Goal: Complete application form

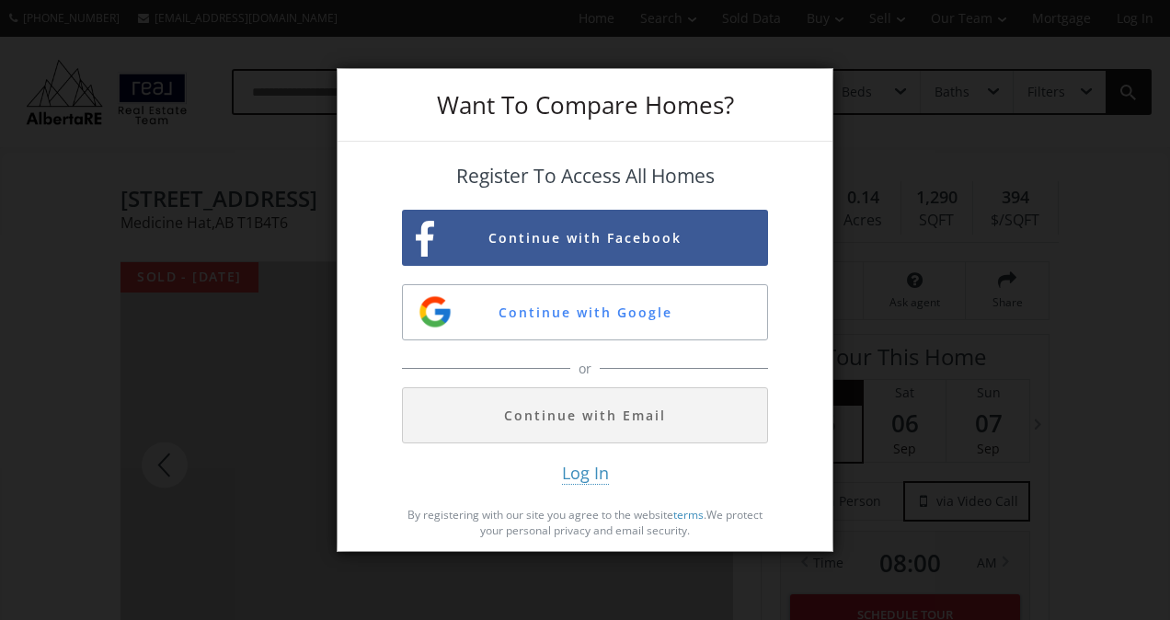
drag, startPoint x: 0, startPoint y: 0, endPoint x: 1173, endPoint y: 110, distance: 1177.8
click at [1155, 110] on html "[PHONE_NUMBER] [EMAIL_ADDRESS][DOMAIN_NAME] Home Search Search By Map Advanced …" at bounding box center [585, 310] width 1170 height 620
click at [587, 312] on button "Continue with Google" at bounding box center [585, 312] width 366 height 56
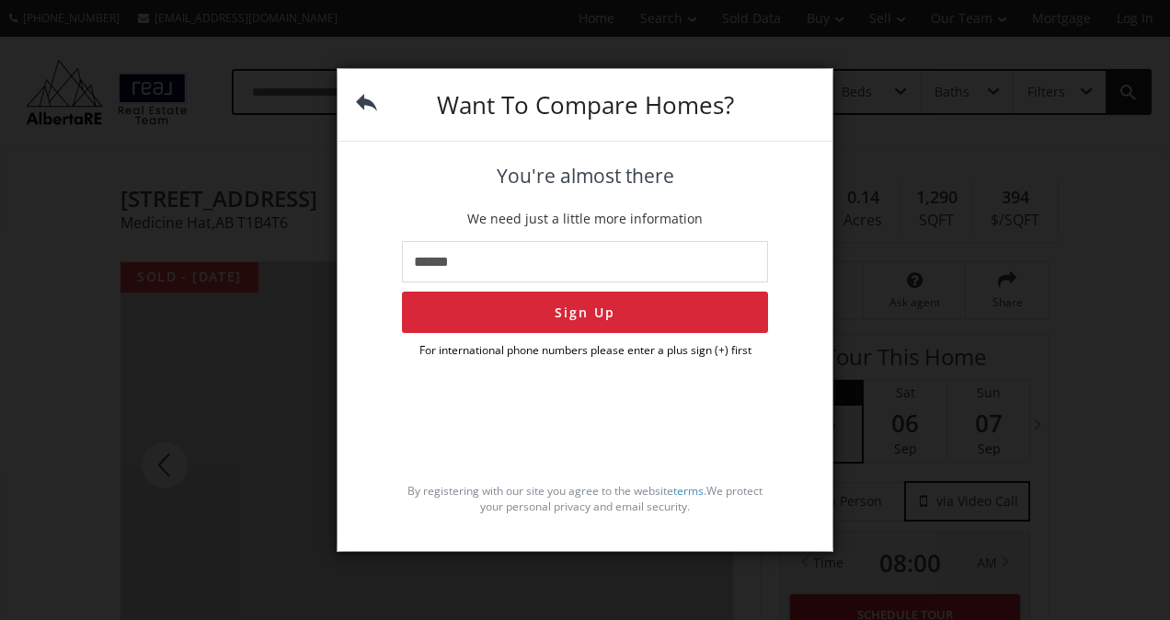
type input "**********"
click at [574, 320] on button "Sign Up" at bounding box center [585, 312] width 366 height 41
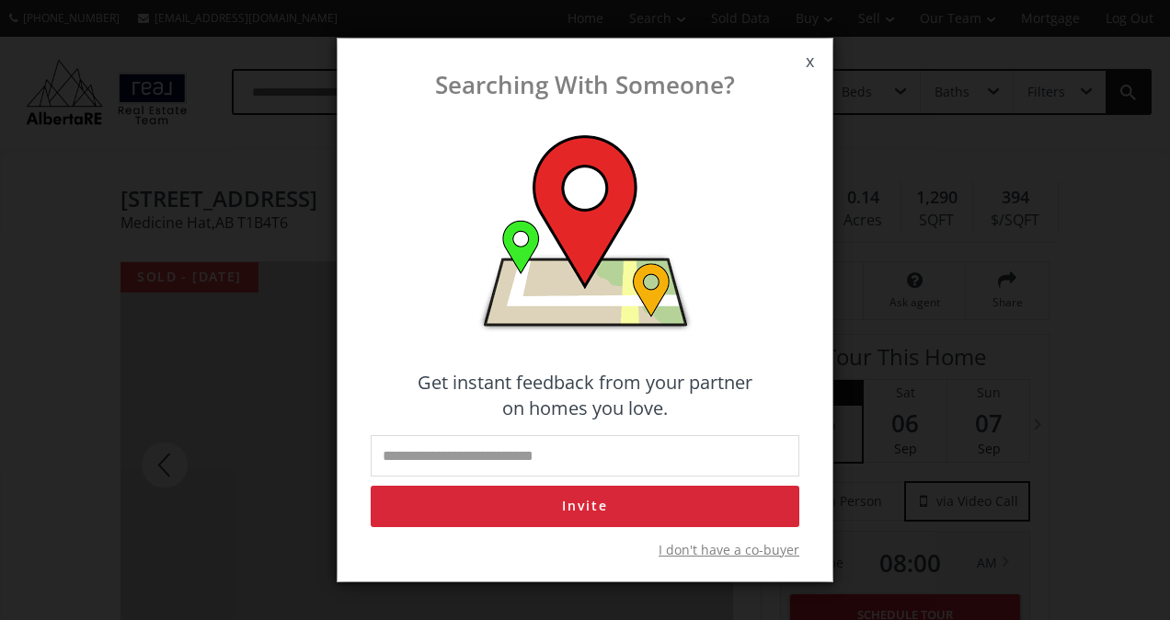
click at [804, 59] on span "x" at bounding box center [809, 62] width 45 height 52
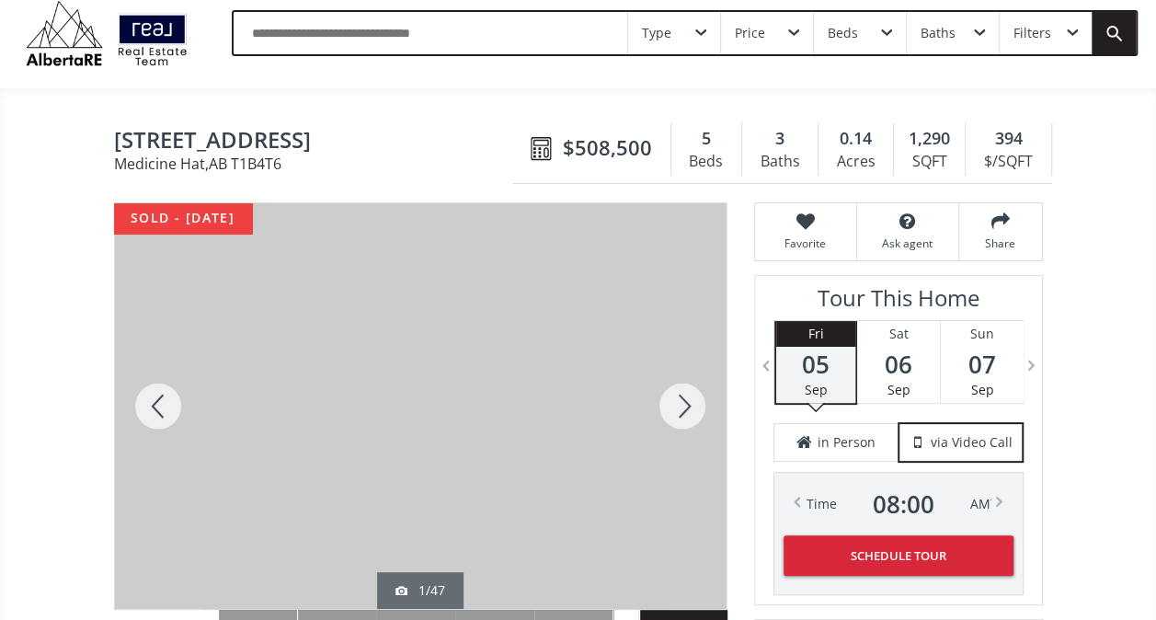
scroll to position [111, 0]
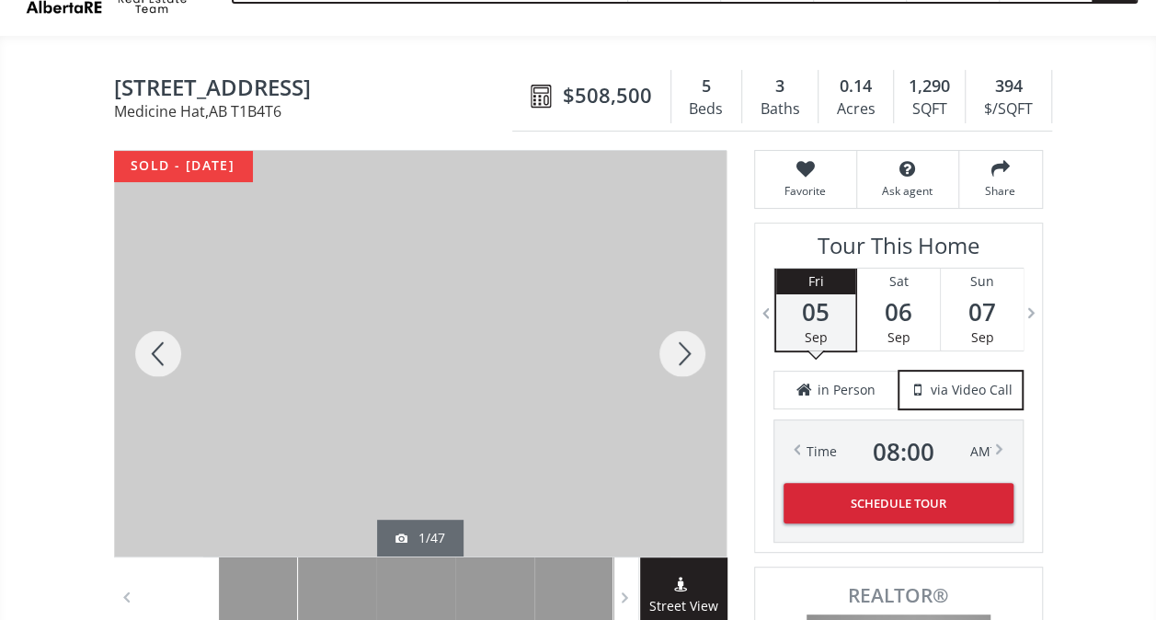
click at [696, 340] on div at bounding box center [682, 354] width 88 height 406
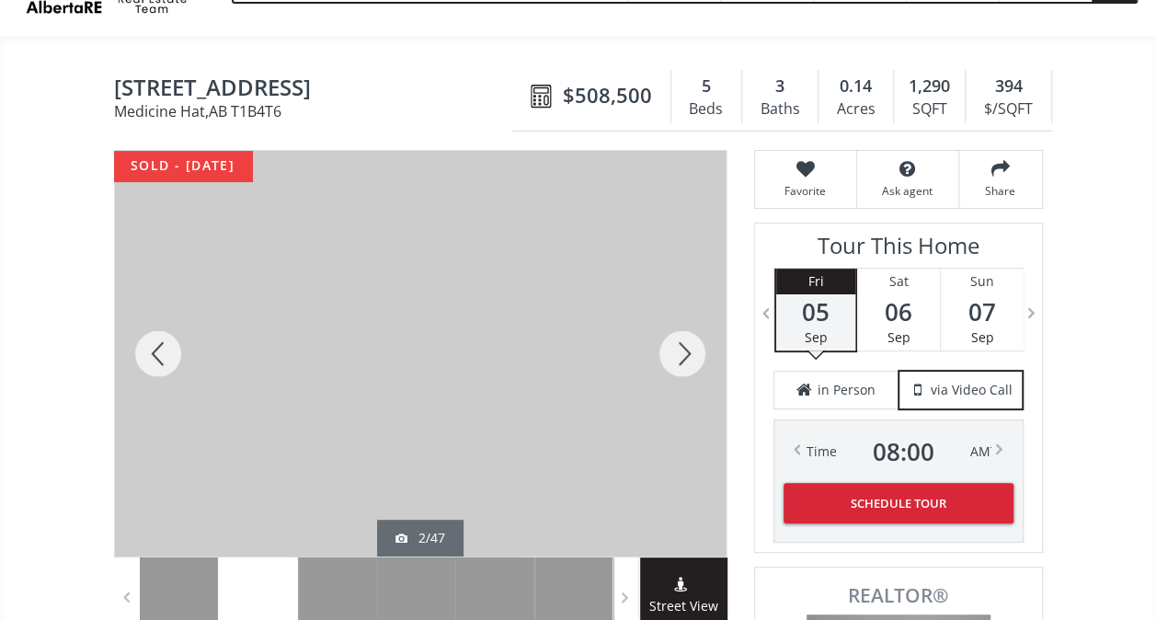
click at [696, 340] on div at bounding box center [682, 354] width 88 height 406
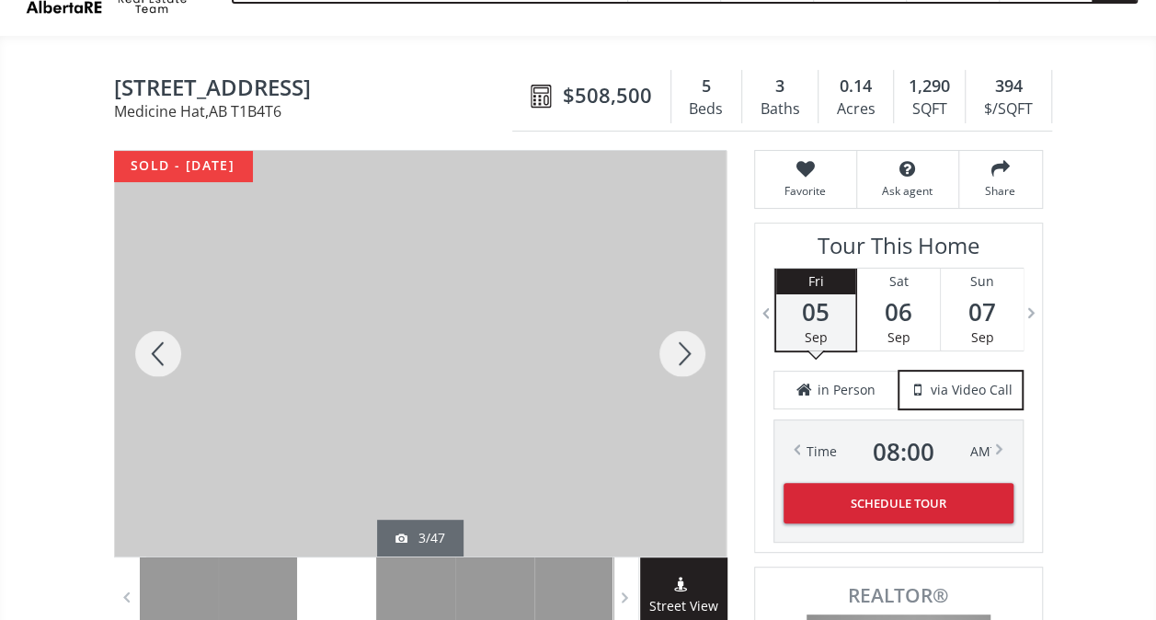
click at [696, 340] on div at bounding box center [682, 354] width 88 height 406
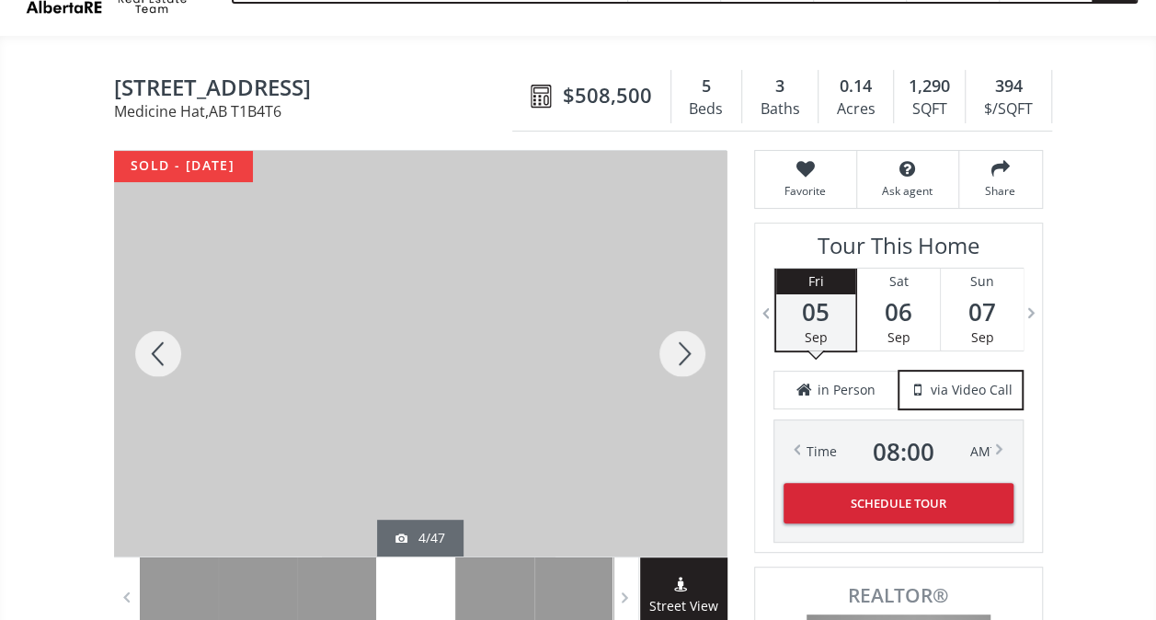
click at [696, 340] on div at bounding box center [682, 354] width 88 height 406
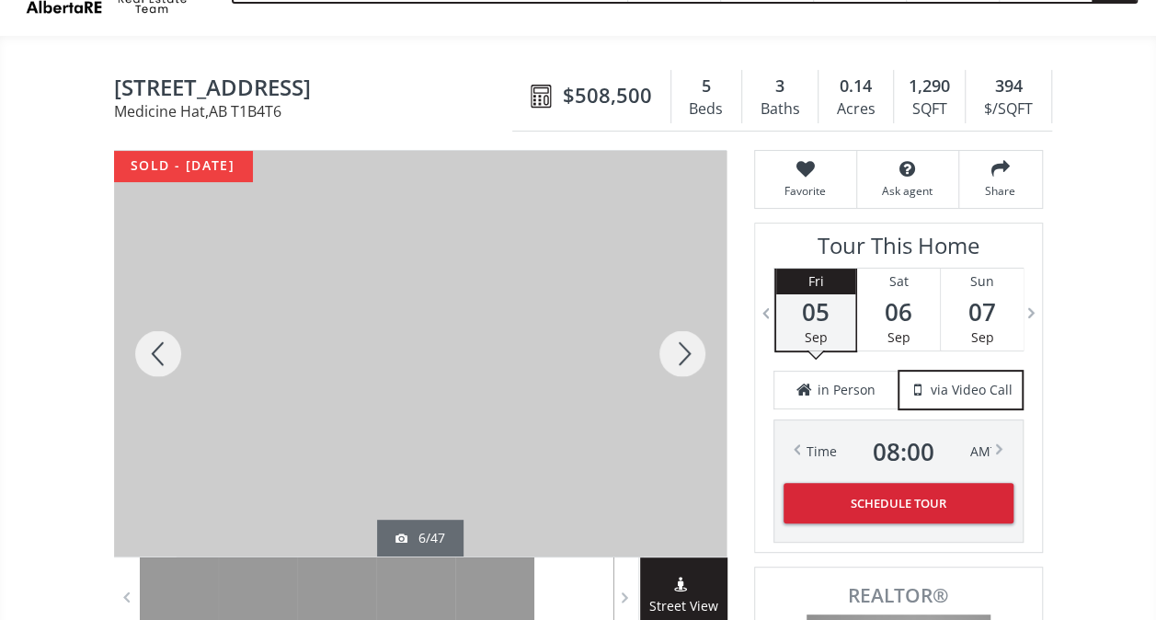
click at [696, 340] on div at bounding box center [682, 354] width 88 height 406
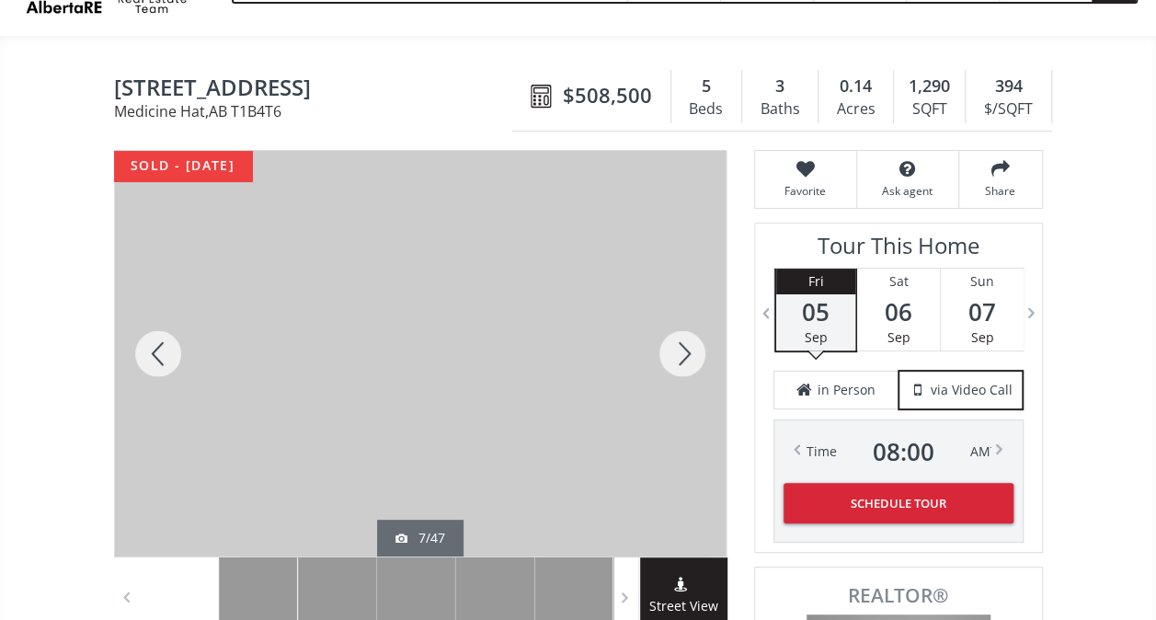
click at [696, 340] on div at bounding box center [682, 354] width 88 height 406
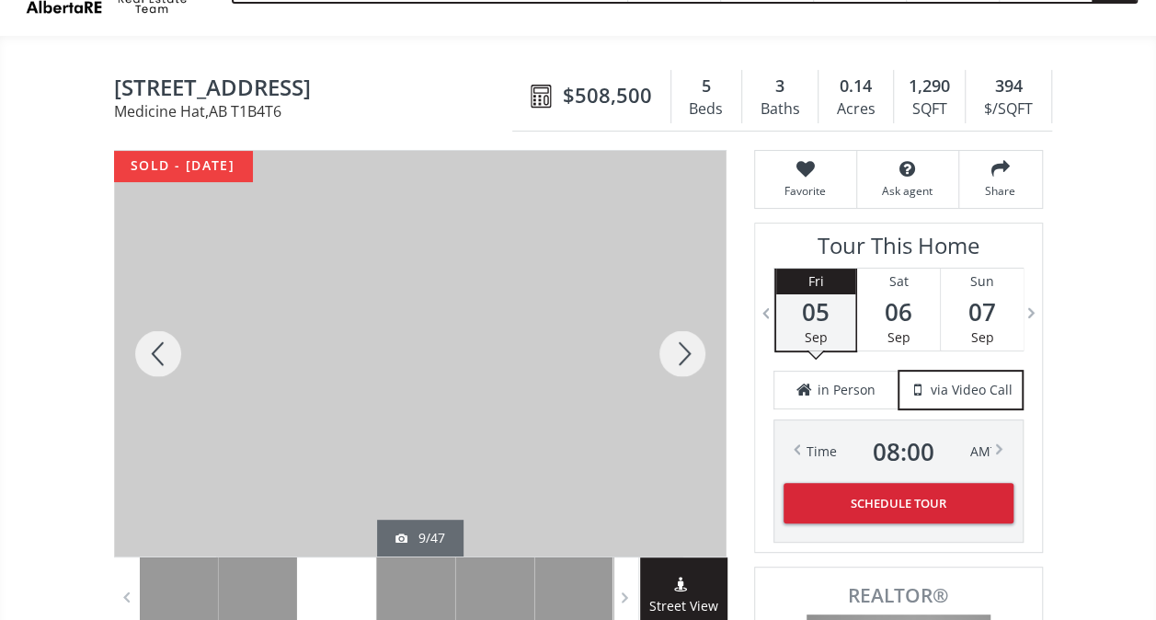
click at [696, 340] on div at bounding box center [682, 354] width 88 height 406
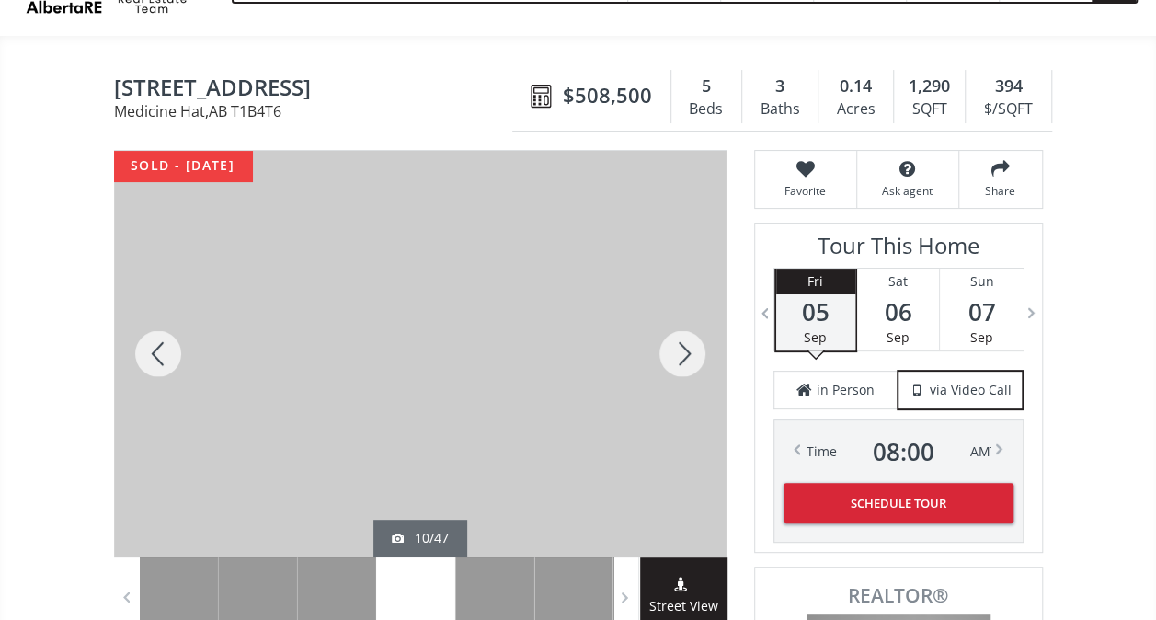
click at [696, 340] on div at bounding box center [682, 354] width 88 height 406
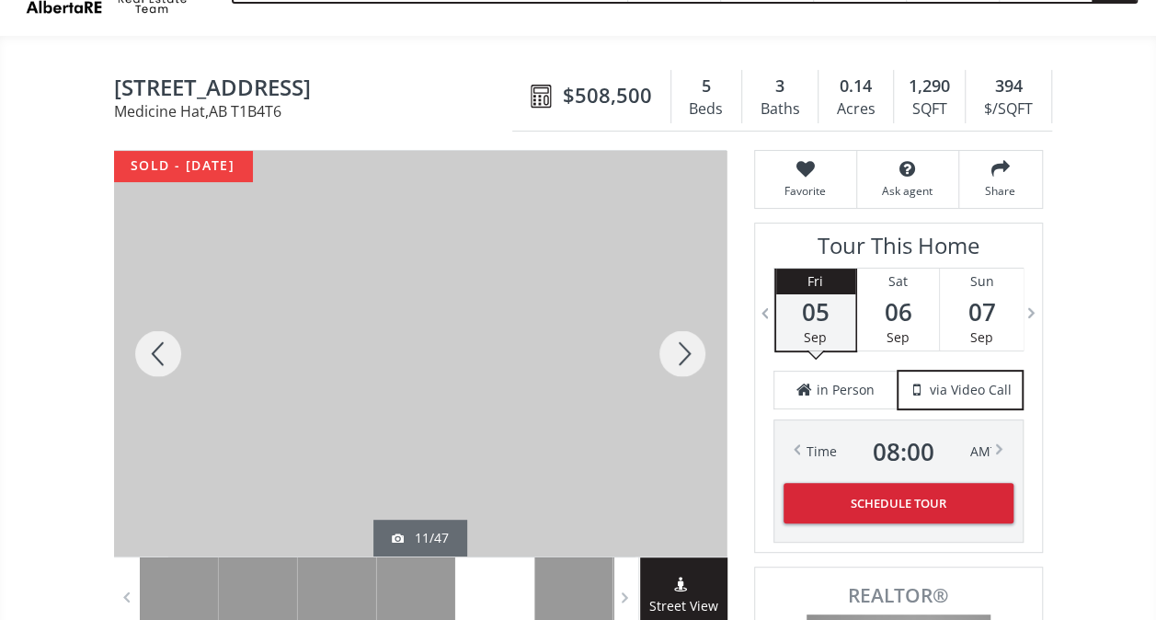
click at [696, 340] on div at bounding box center [682, 354] width 88 height 406
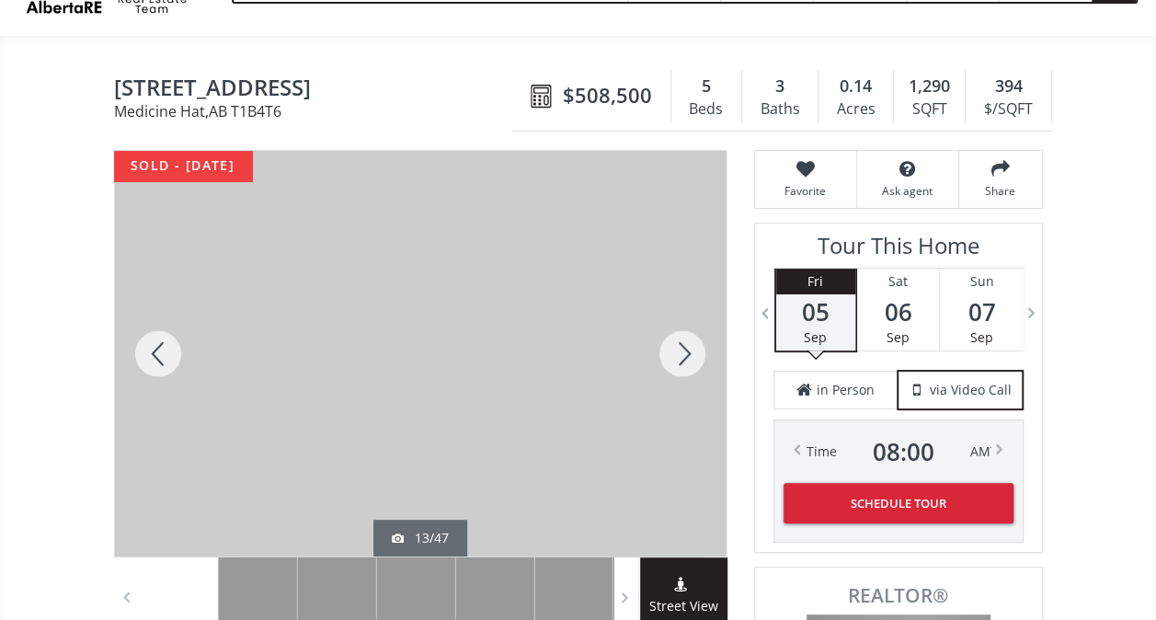
click at [696, 340] on div at bounding box center [682, 354] width 88 height 406
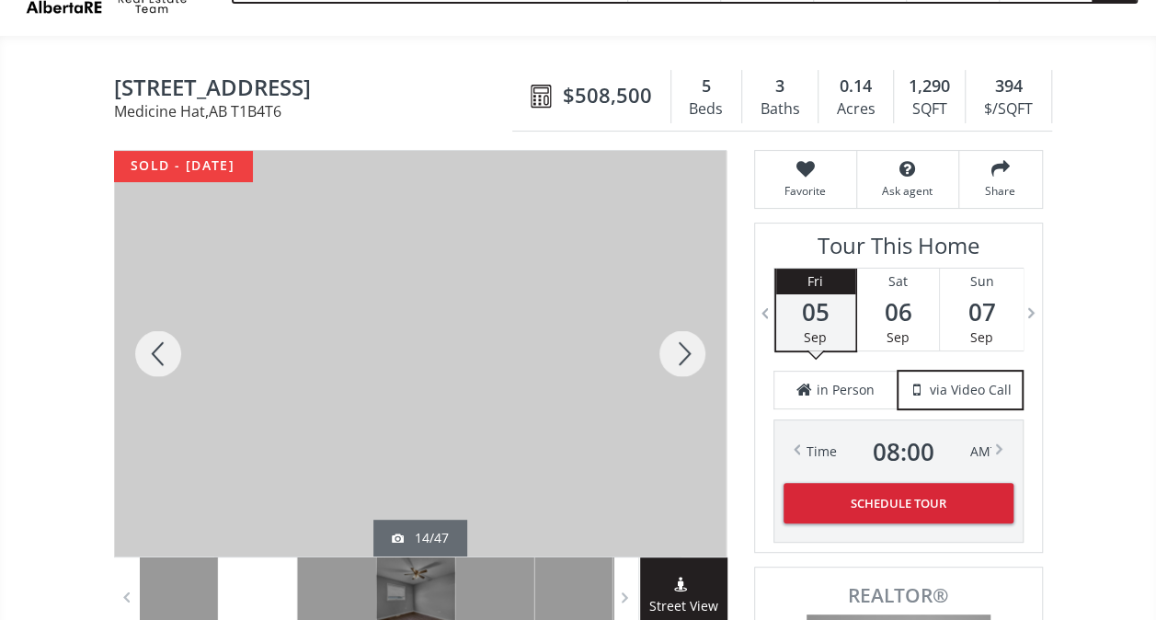
click at [696, 340] on div at bounding box center [682, 354] width 88 height 406
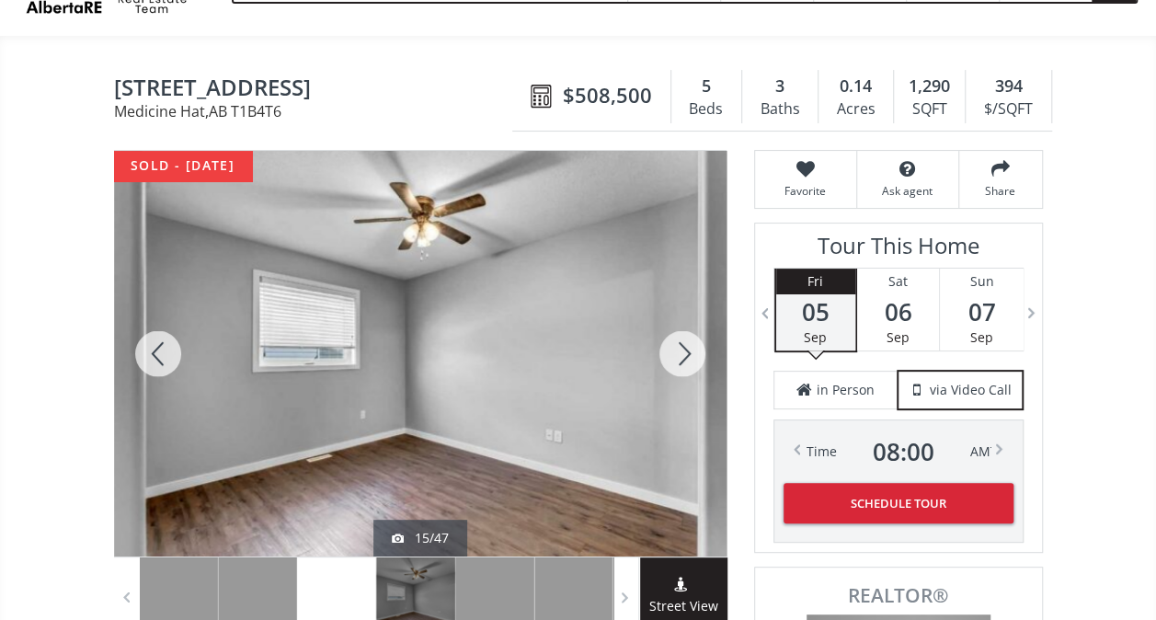
click at [696, 340] on div at bounding box center [682, 354] width 88 height 406
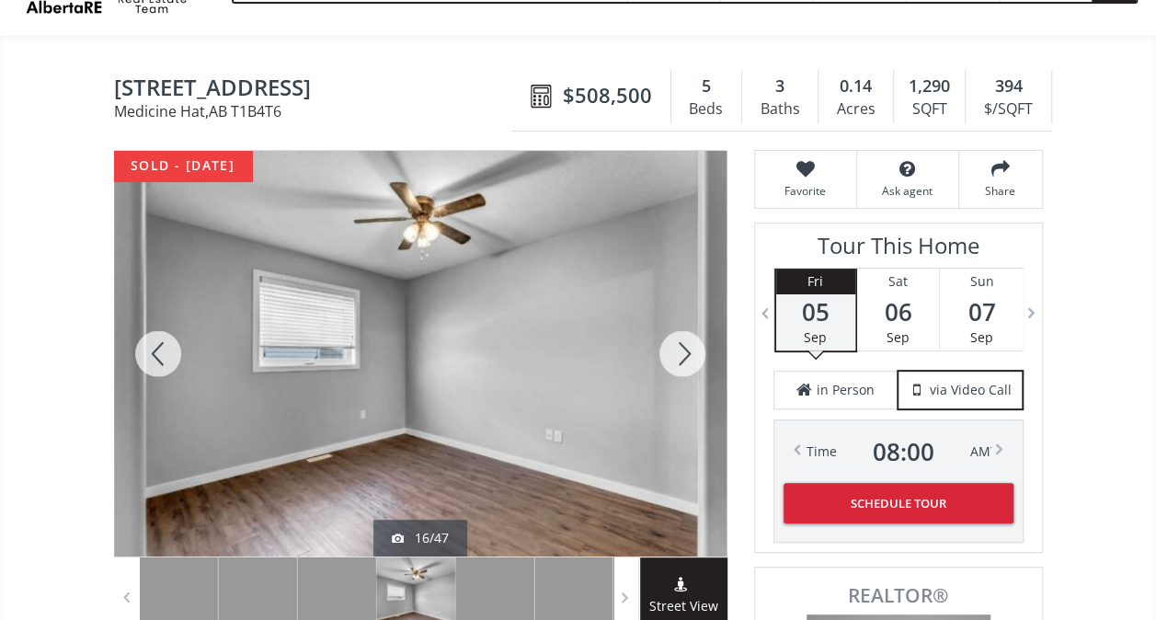
click at [696, 340] on div at bounding box center [682, 354] width 88 height 406
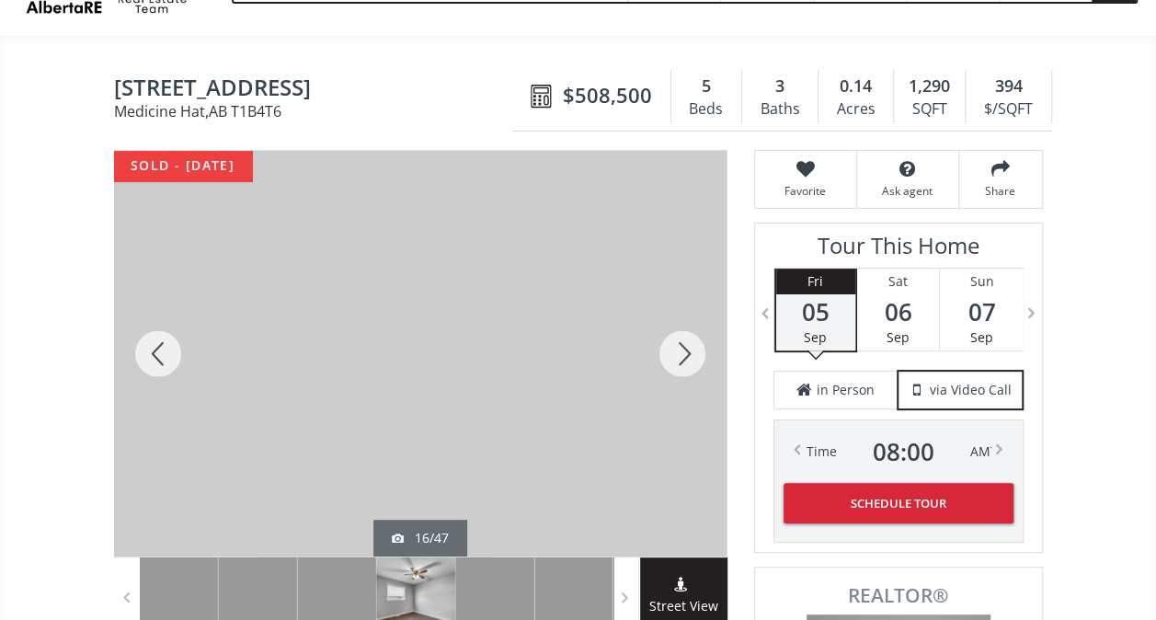
click at [696, 340] on div at bounding box center [682, 354] width 88 height 406
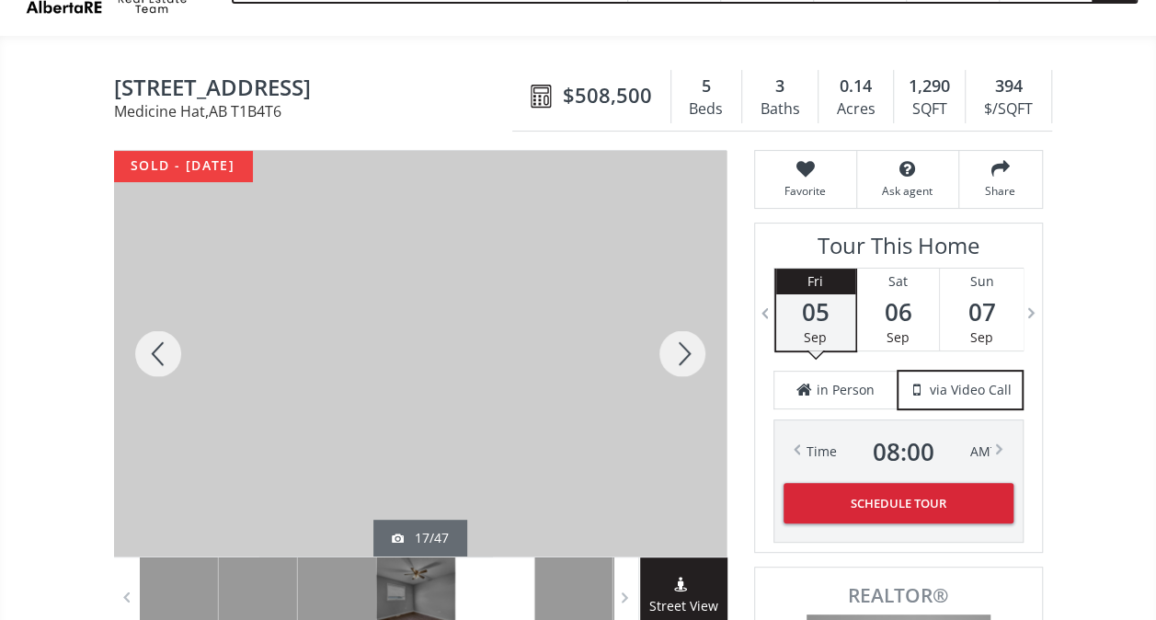
click at [696, 340] on div at bounding box center [682, 354] width 88 height 406
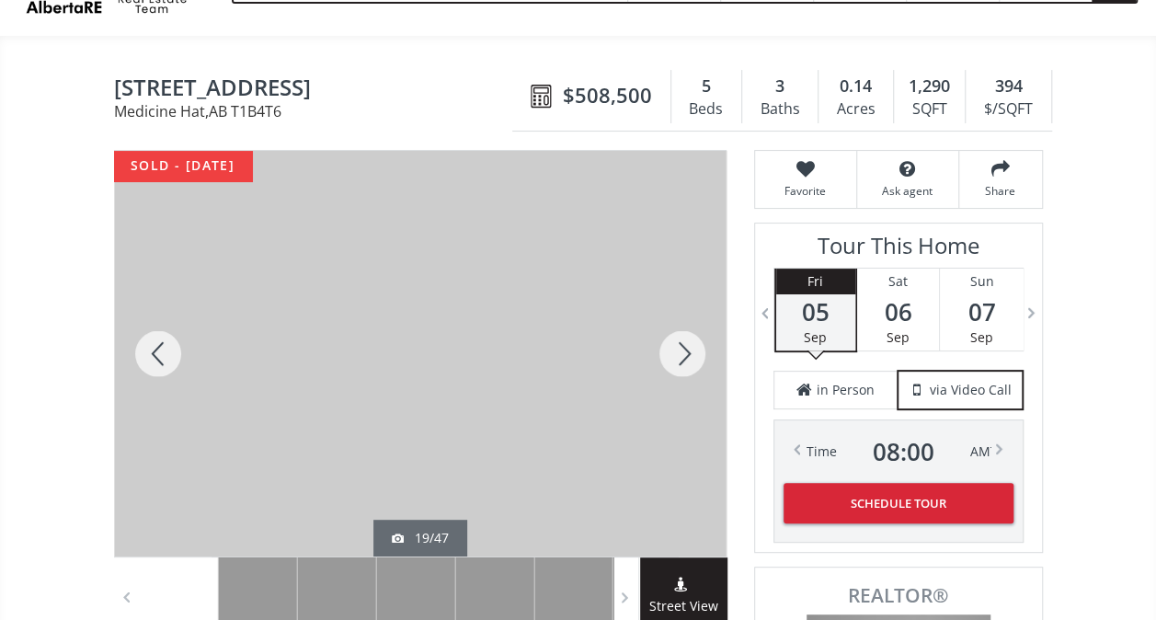
click at [696, 340] on div at bounding box center [682, 354] width 88 height 406
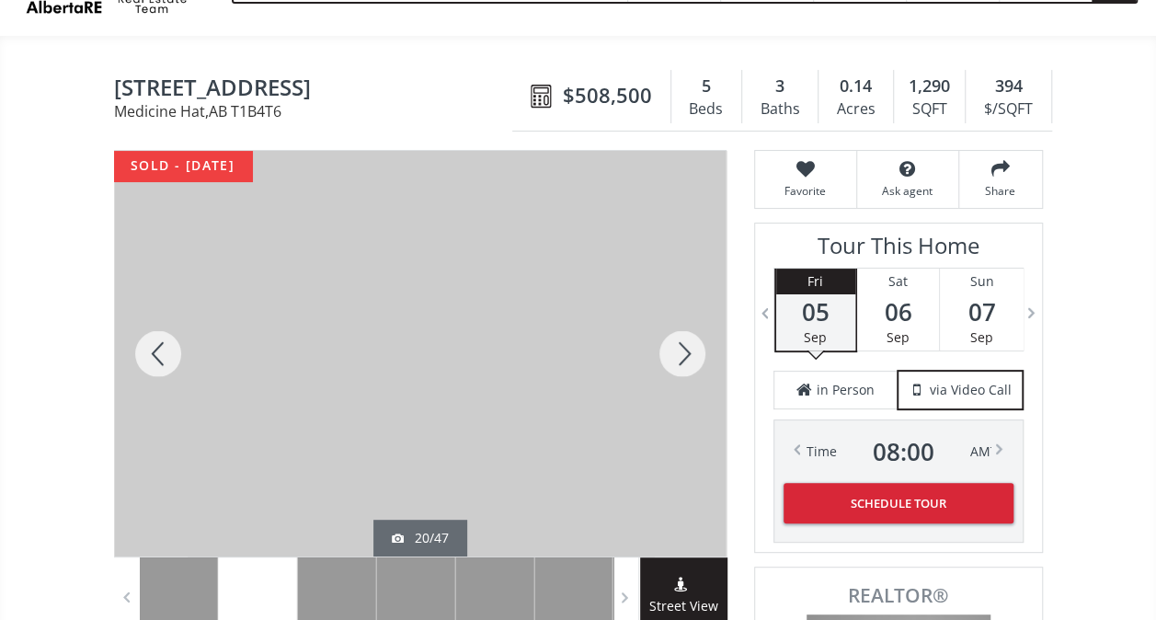
click at [696, 340] on div at bounding box center [682, 354] width 88 height 406
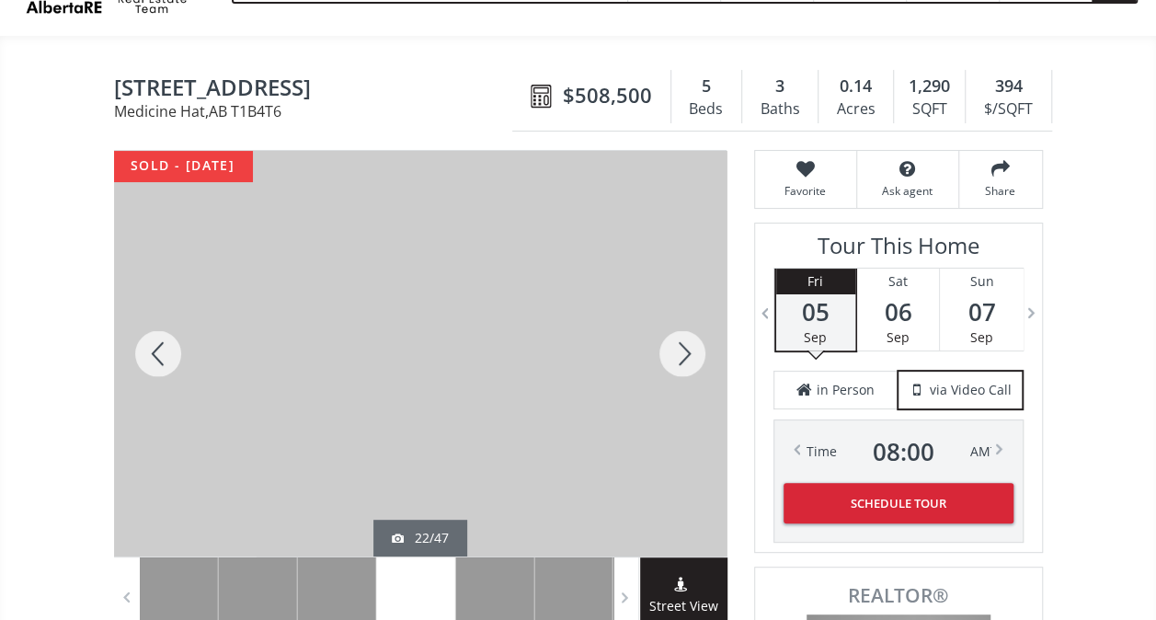
click at [696, 340] on div at bounding box center [682, 354] width 88 height 406
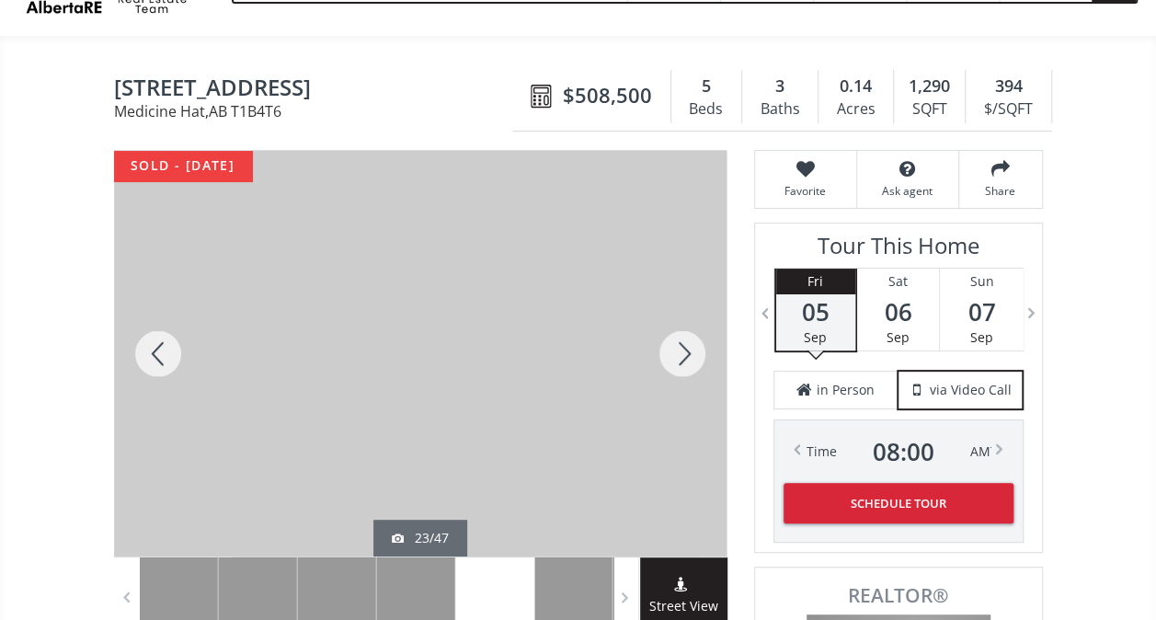
click at [696, 340] on div at bounding box center [682, 354] width 88 height 406
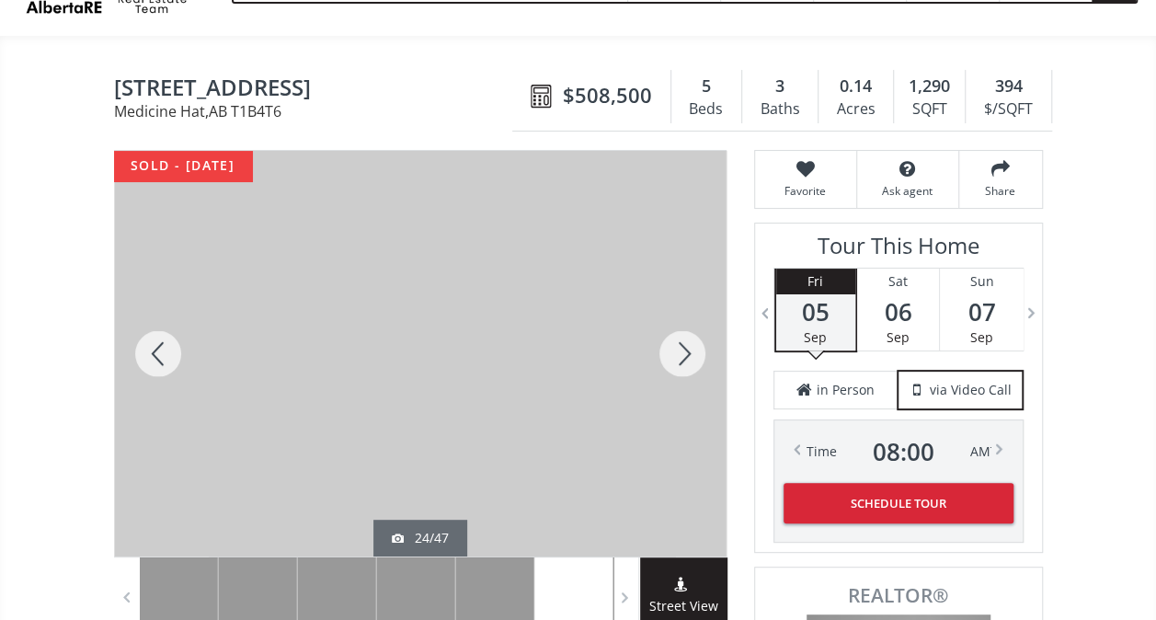
click at [696, 340] on div at bounding box center [682, 354] width 88 height 406
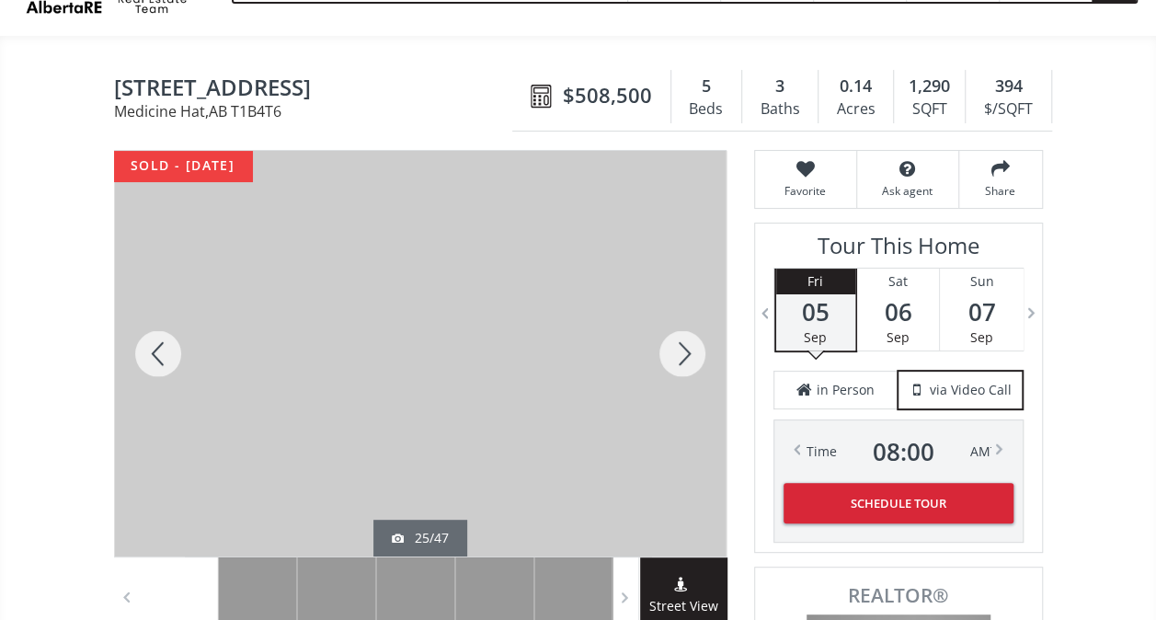
click at [696, 340] on div at bounding box center [682, 354] width 88 height 406
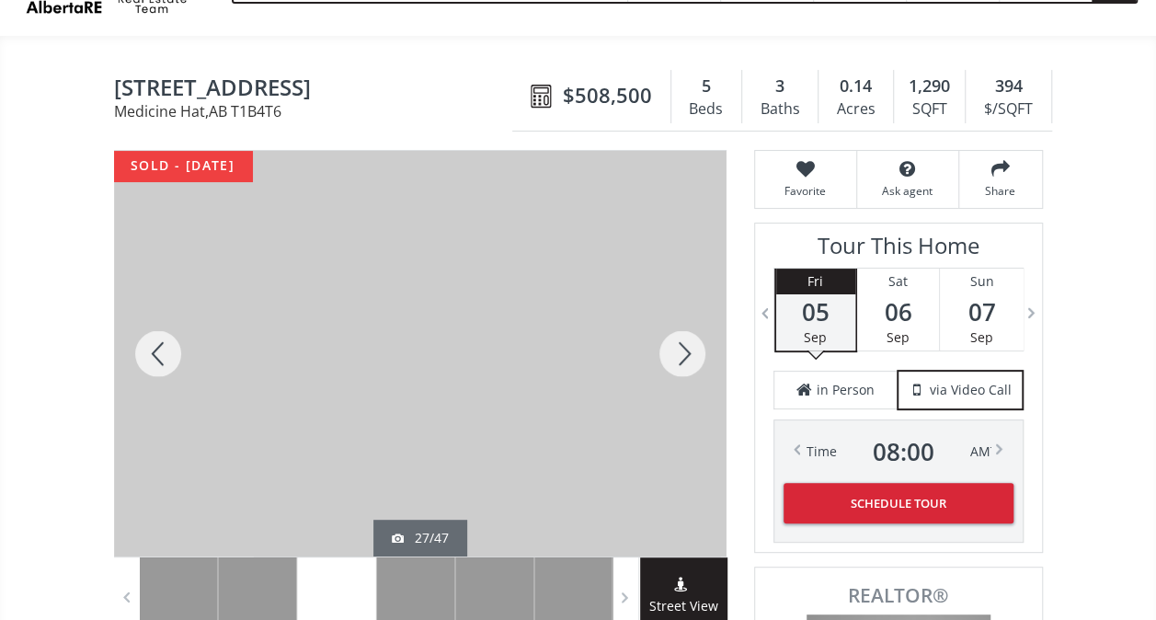
click at [696, 340] on div at bounding box center [682, 354] width 88 height 406
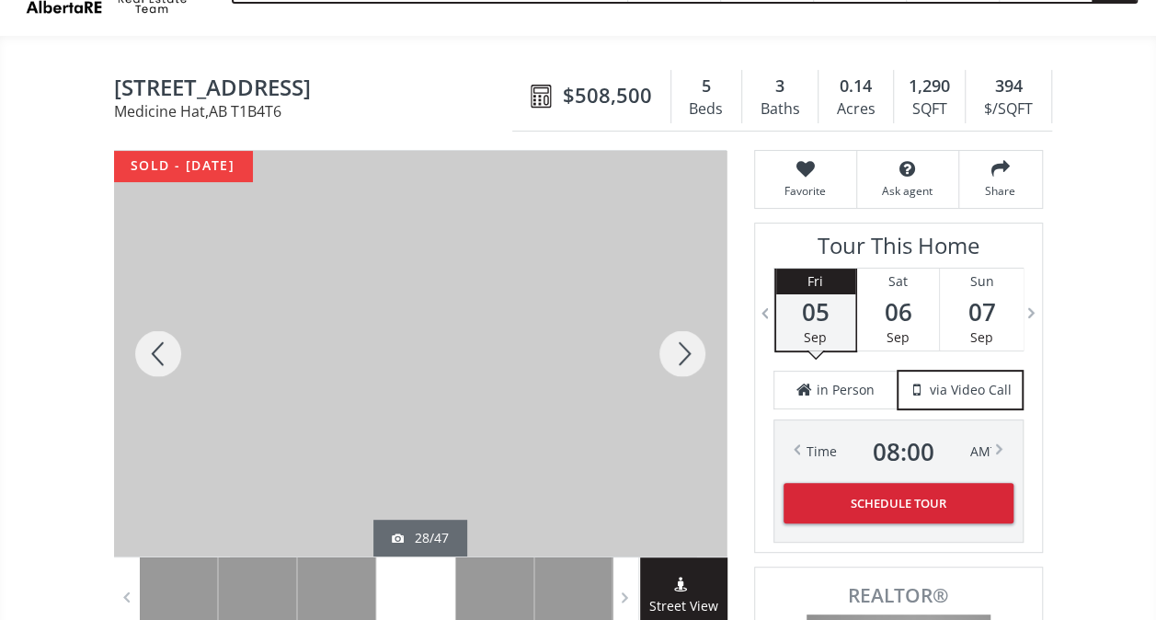
click at [696, 340] on div at bounding box center [682, 354] width 88 height 406
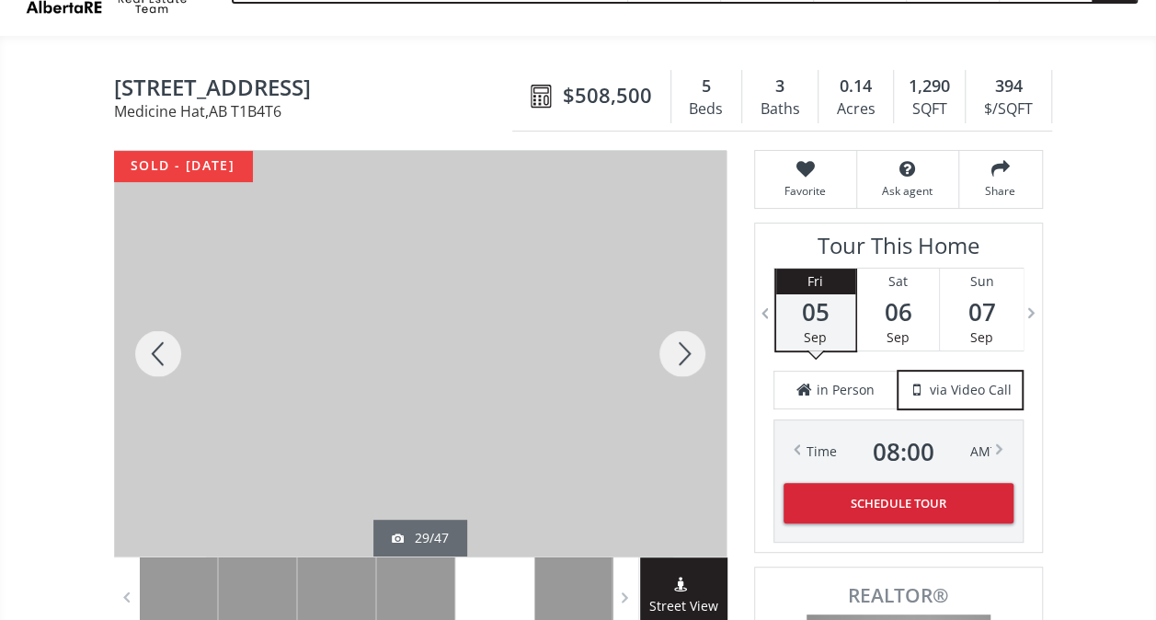
click at [696, 340] on div at bounding box center [682, 354] width 88 height 406
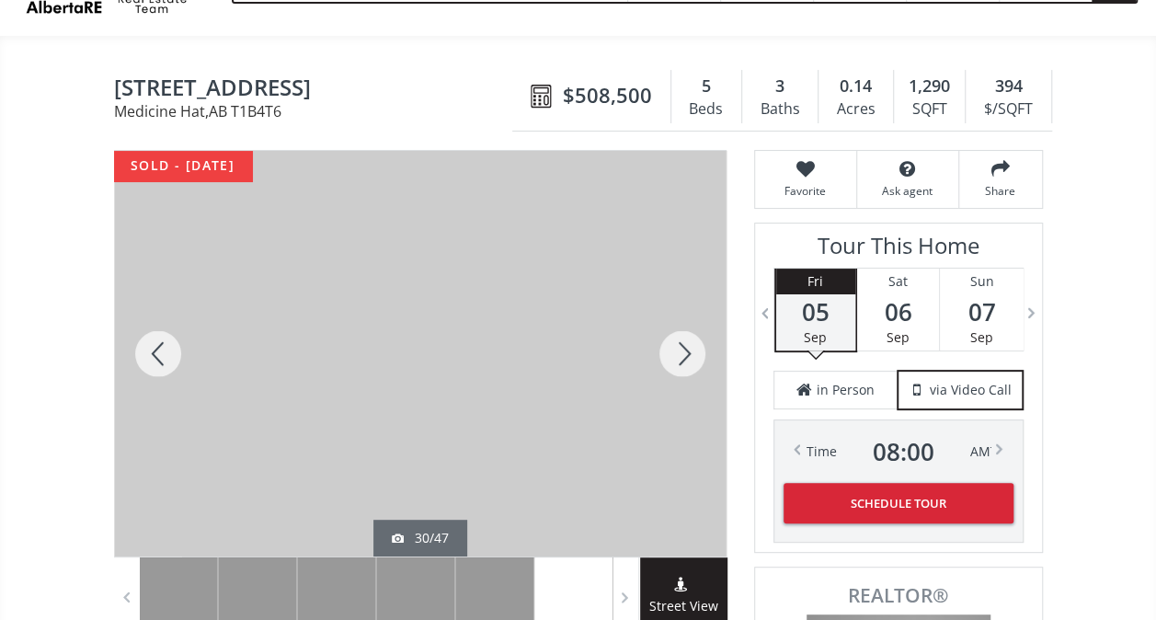
click at [696, 340] on div at bounding box center [682, 354] width 88 height 406
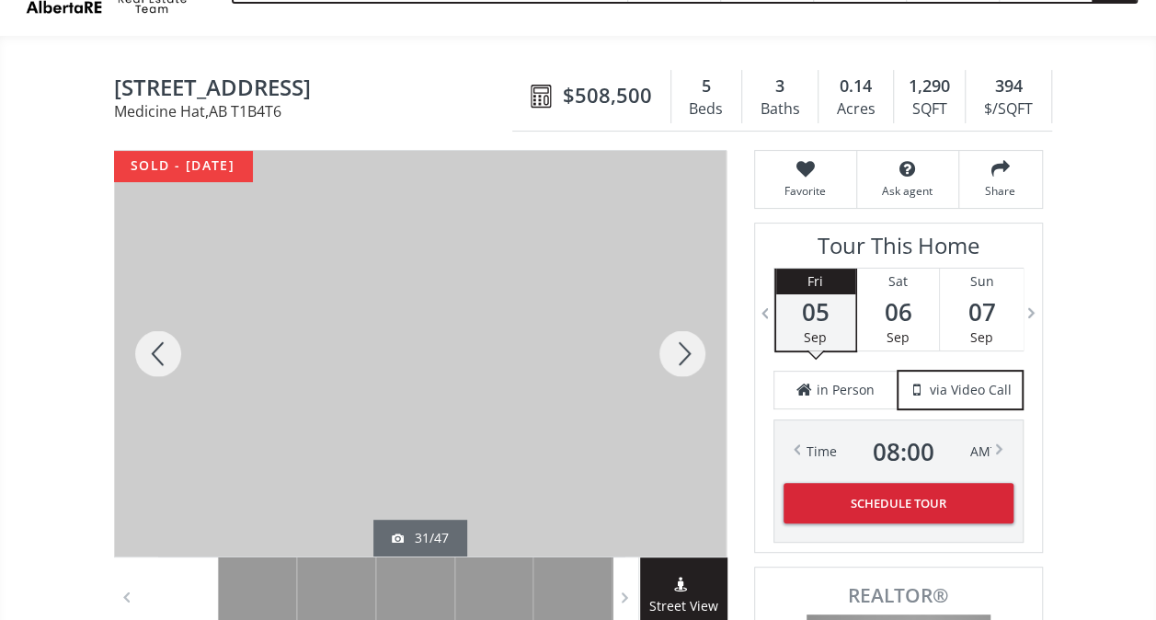
click at [696, 340] on div at bounding box center [682, 354] width 88 height 406
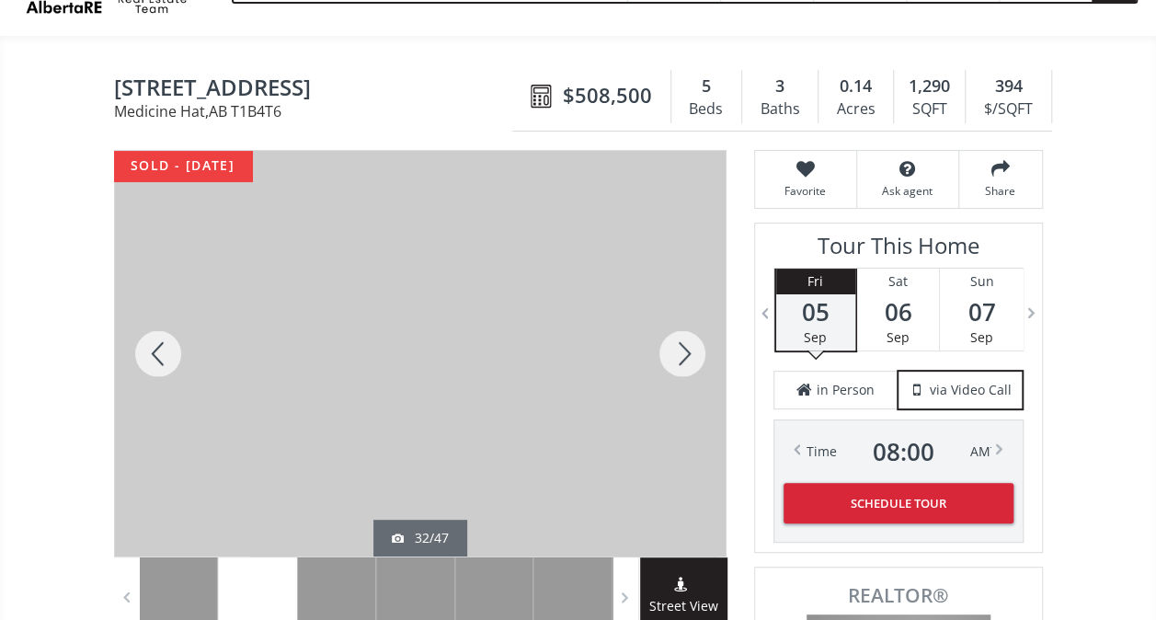
click at [696, 340] on div at bounding box center [682, 354] width 88 height 406
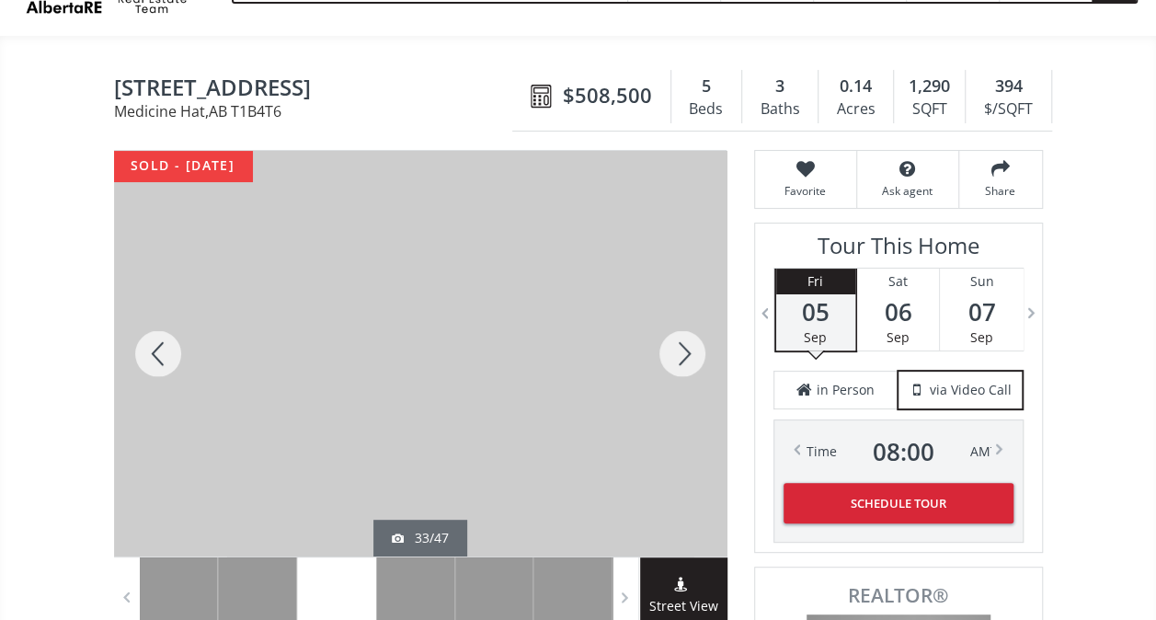
click at [696, 340] on div at bounding box center [682, 354] width 88 height 406
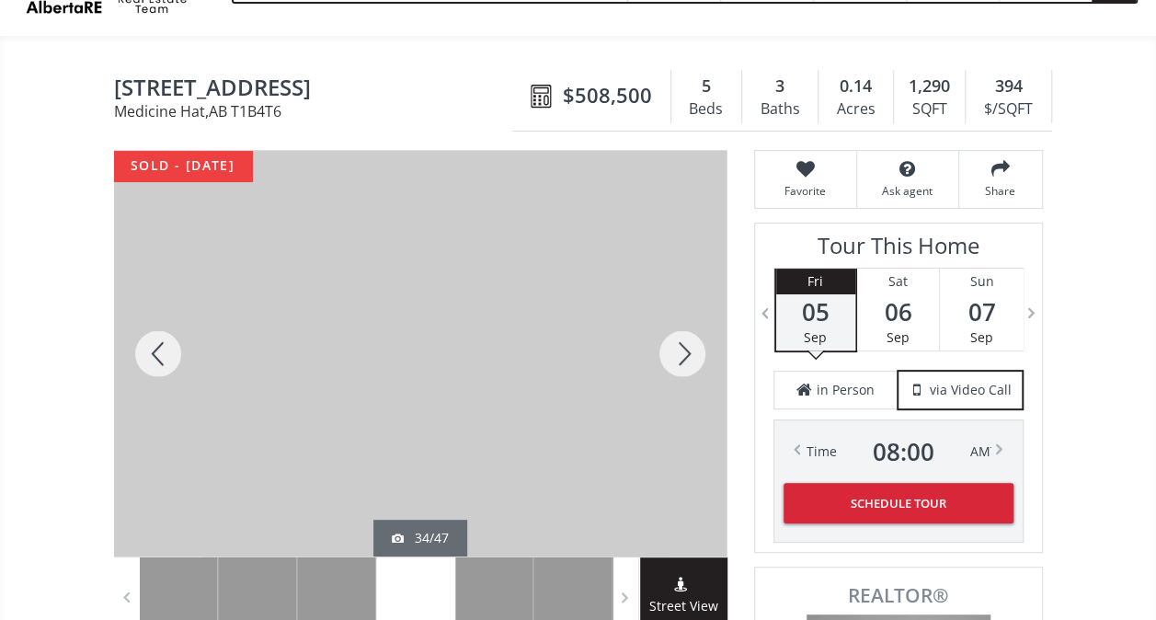
click at [696, 340] on div at bounding box center [682, 354] width 88 height 406
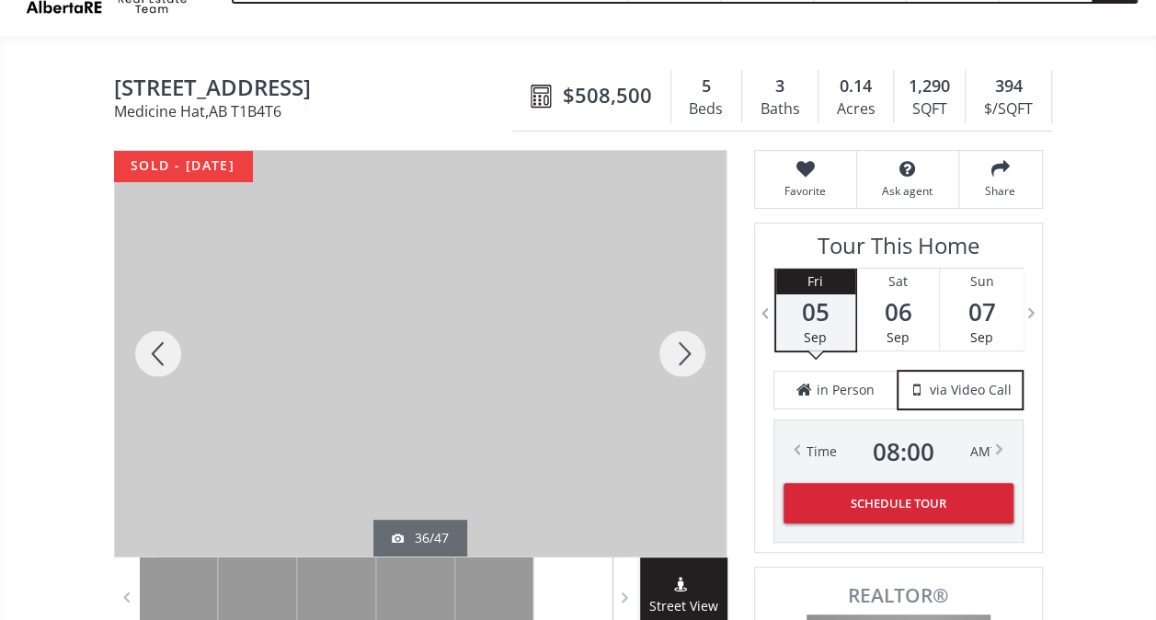
click at [696, 340] on div at bounding box center [682, 354] width 88 height 406
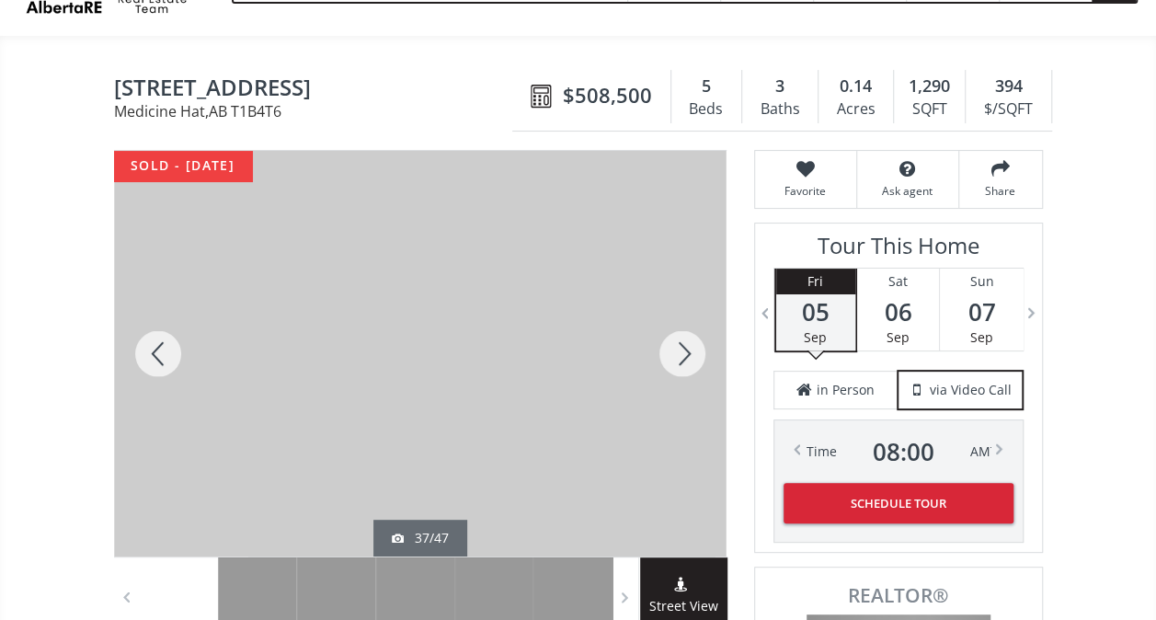
click at [696, 340] on div at bounding box center [682, 354] width 88 height 406
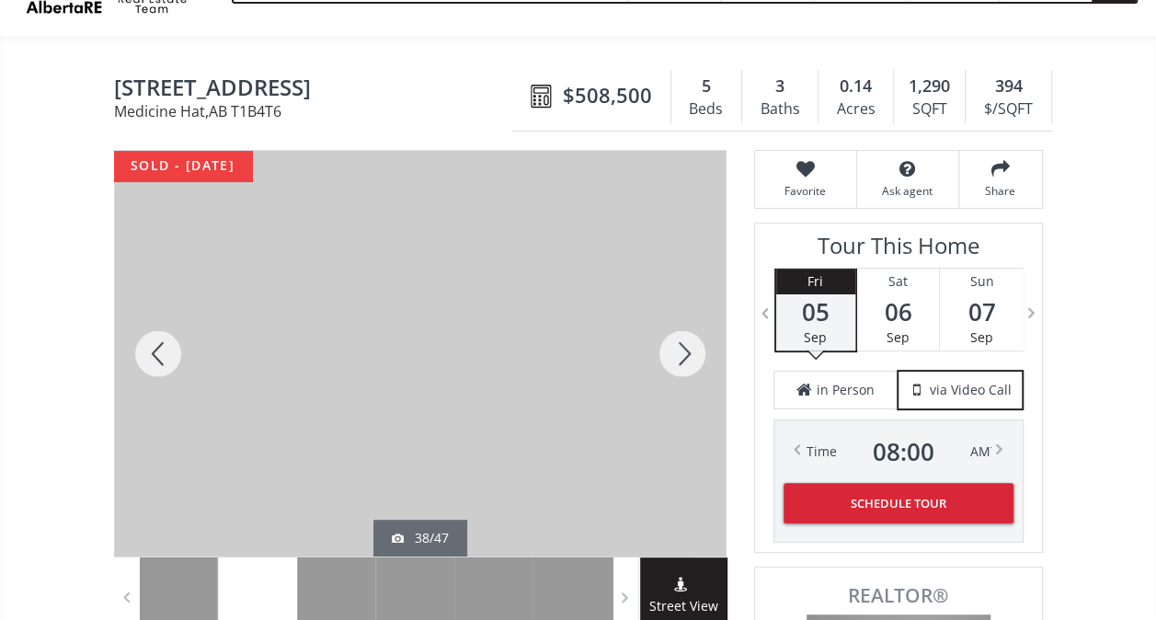
click at [696, 340] on div at bounding box center [682, 354] width 88 height 406
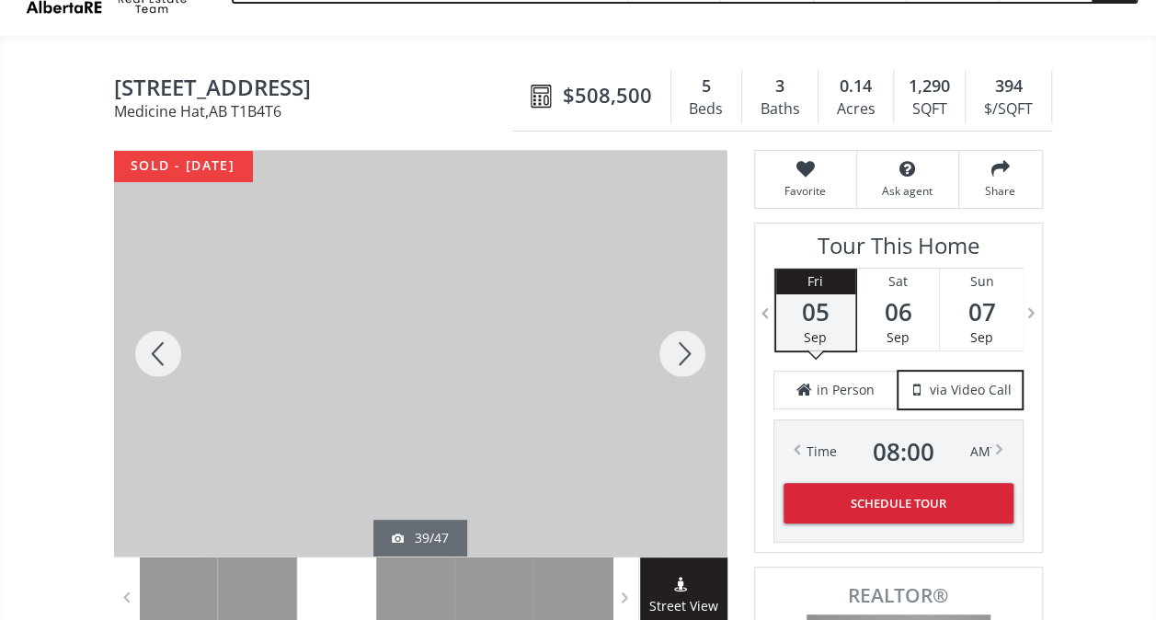
click at [696, 340] on div at bounding box center [682, 354] width 88 height 406
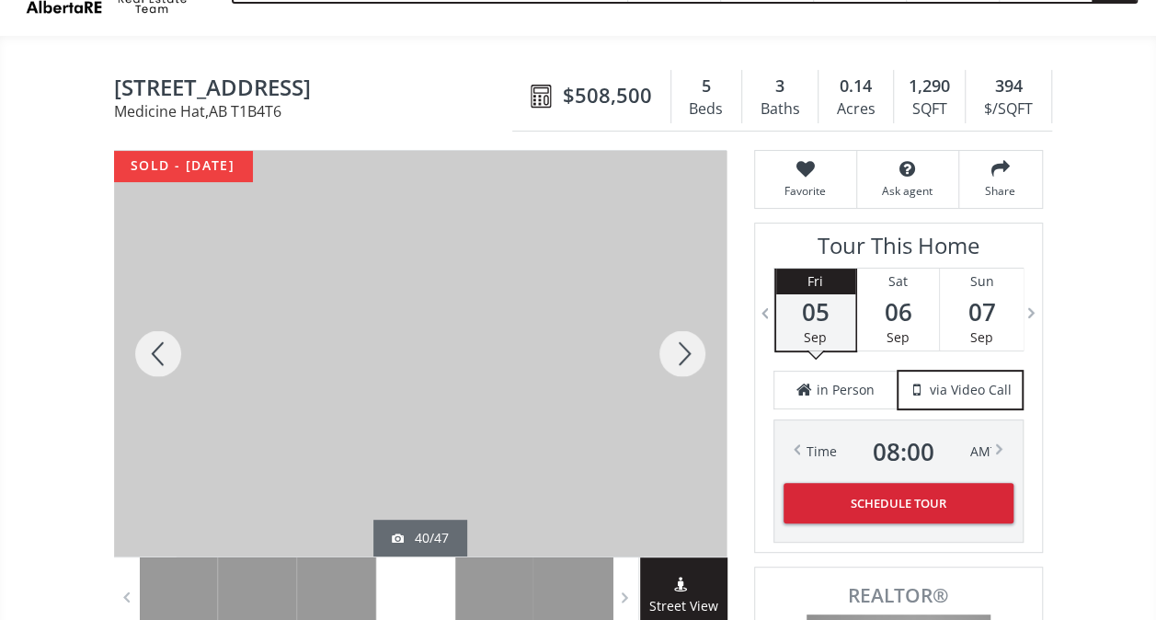
click at [696, 340] on div at bounding box center [682, 354] width 88 height 406
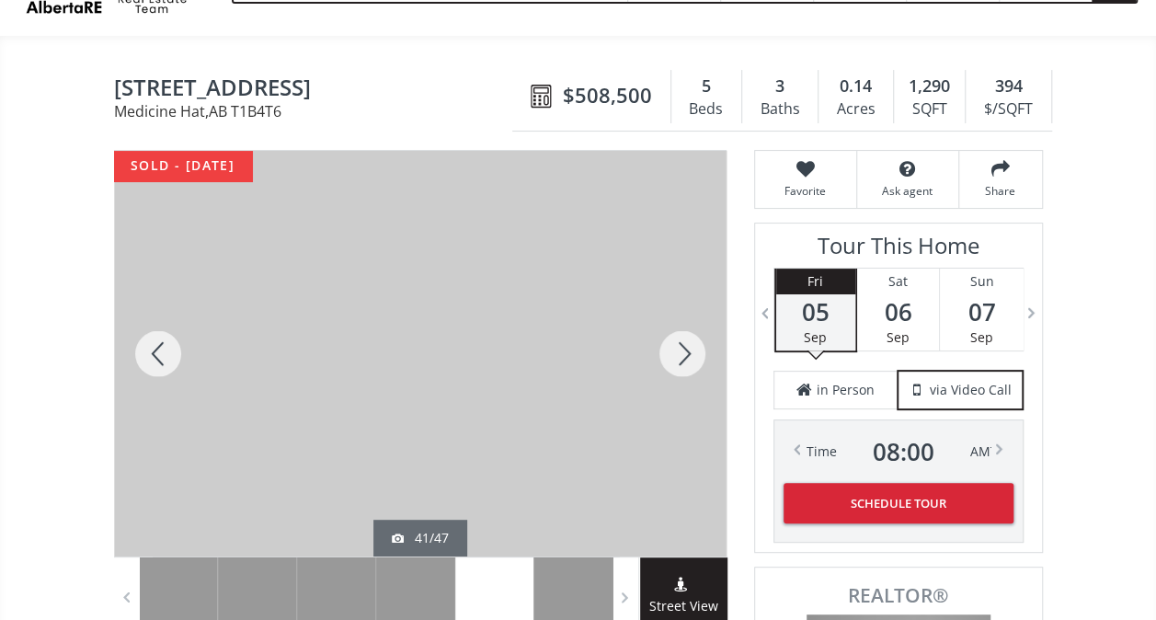
click at [696, 340] on div at bounding box center [682, 354] width 88 height 406
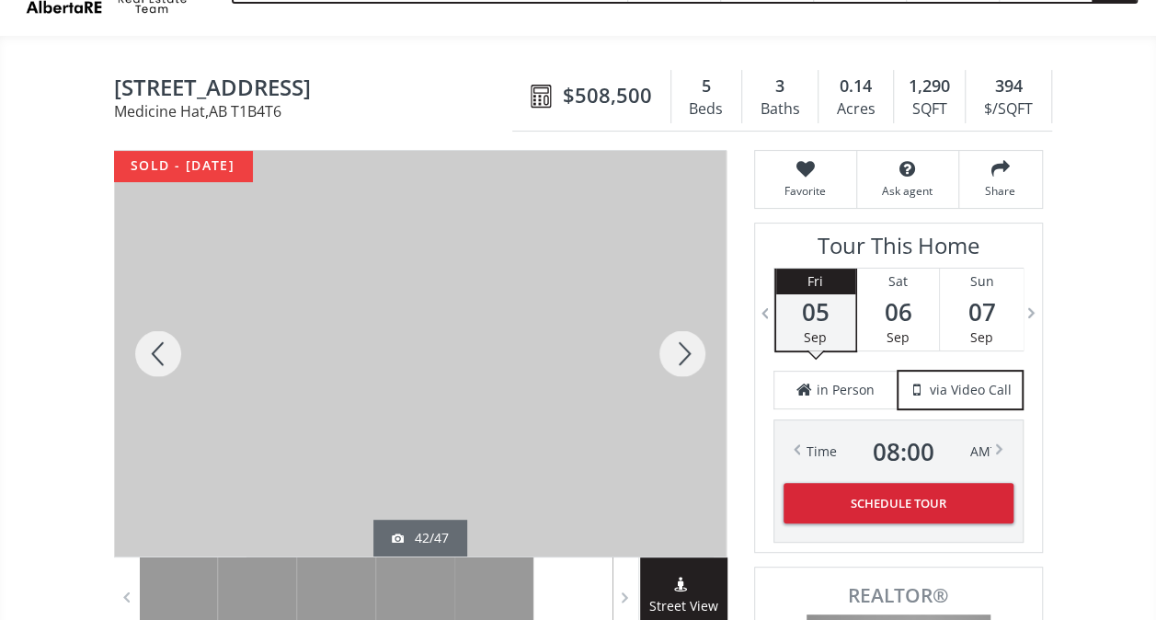
click at [696, 340] on div at bounding box center [682, 354] width 88 height 406
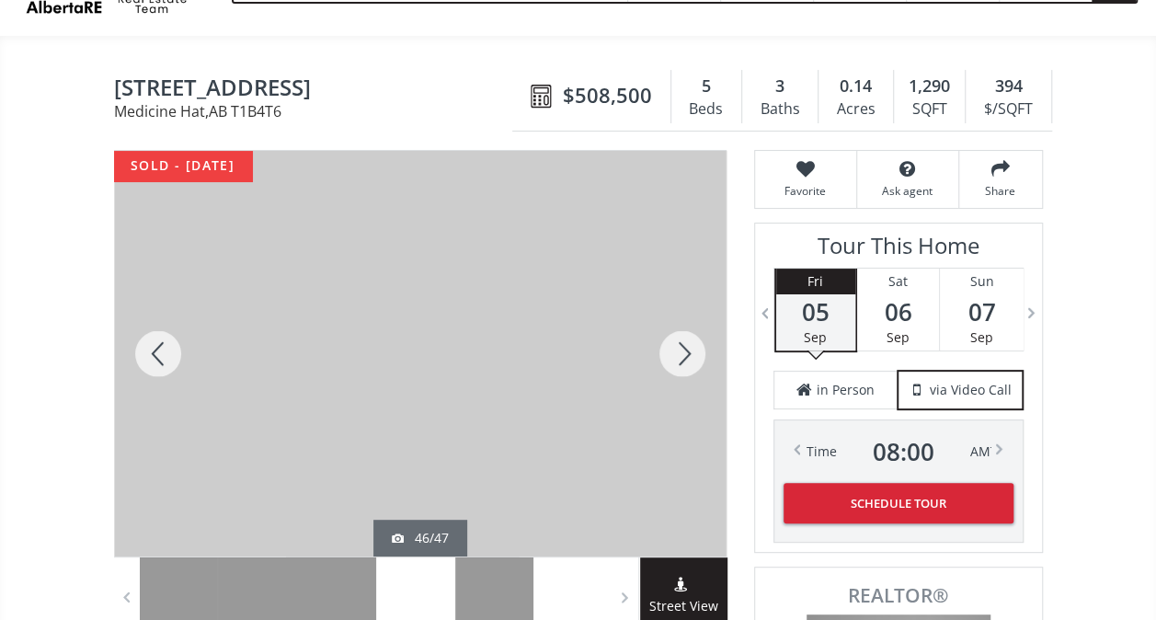
click at [696, 340] on div at bounding box center [682, 354] width 88 height 406
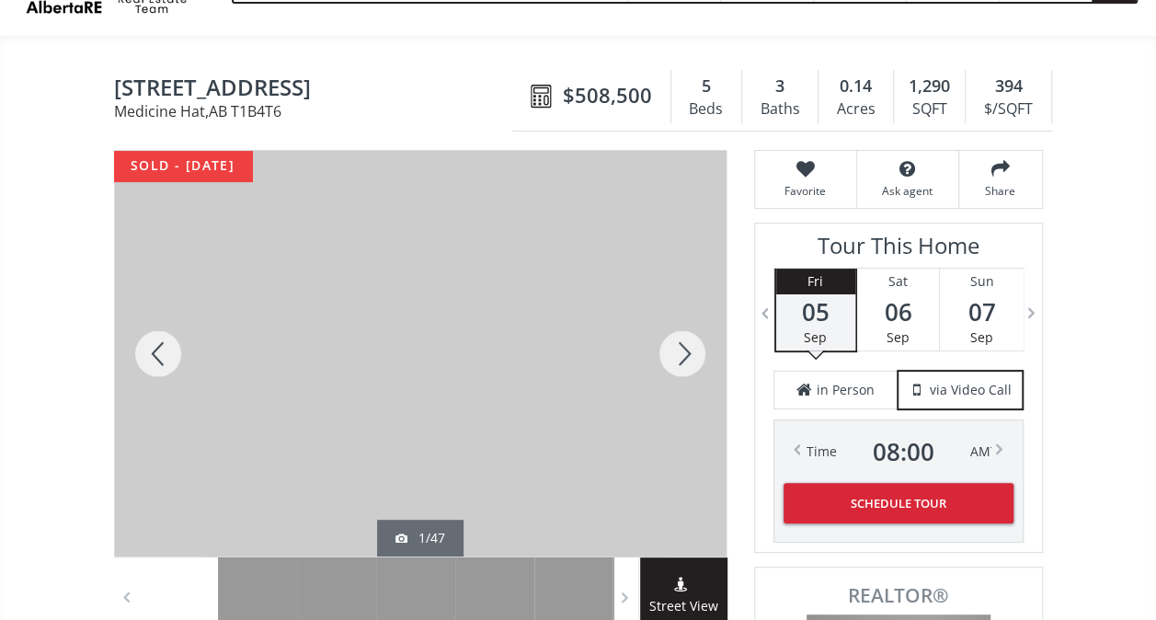
click at [151, 352] on div at bounding box center [158, 354] width 88 height 406
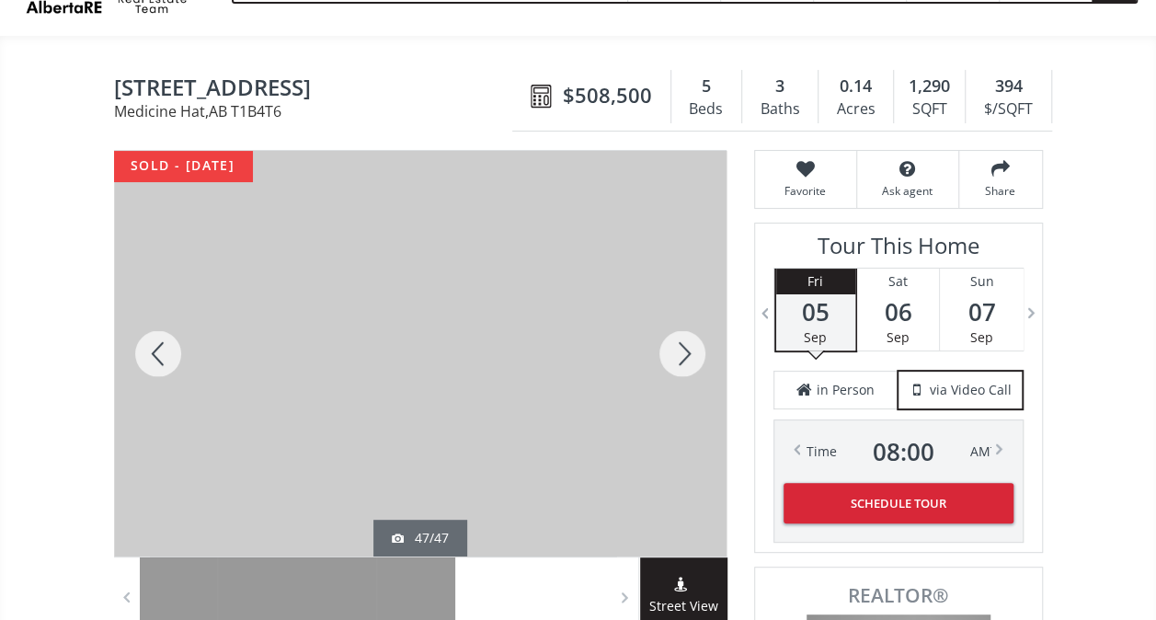
click at [151, 352] on div at bounding box center [158, 354] width 88 height 406
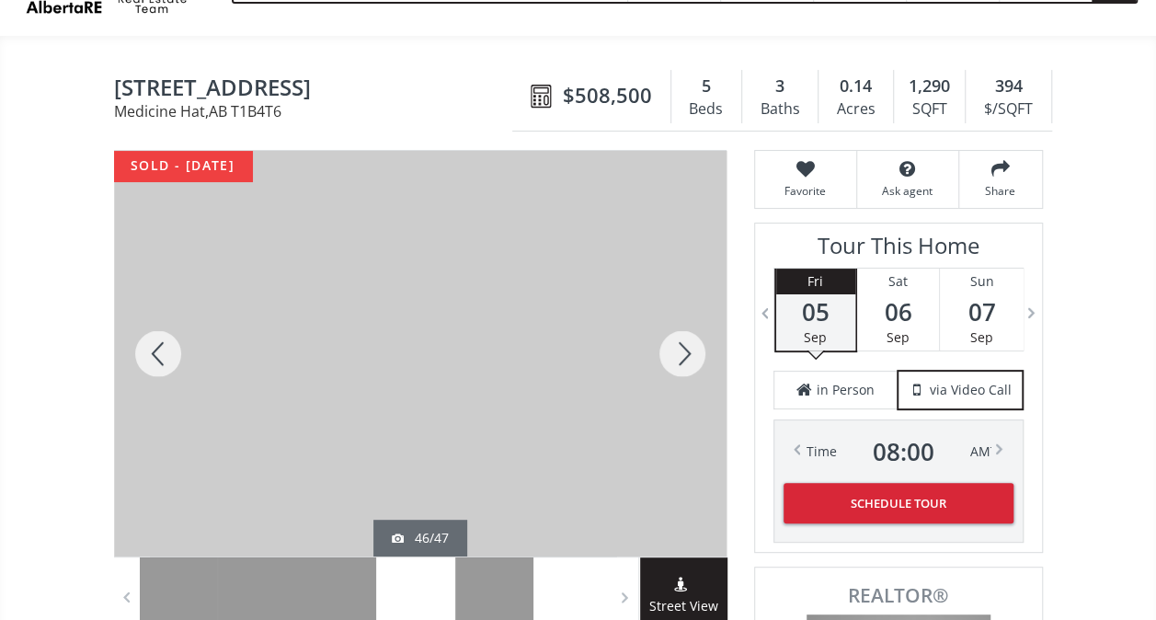
click at [151, 352] on div at bounding box center [158, 354] width 88 height 406
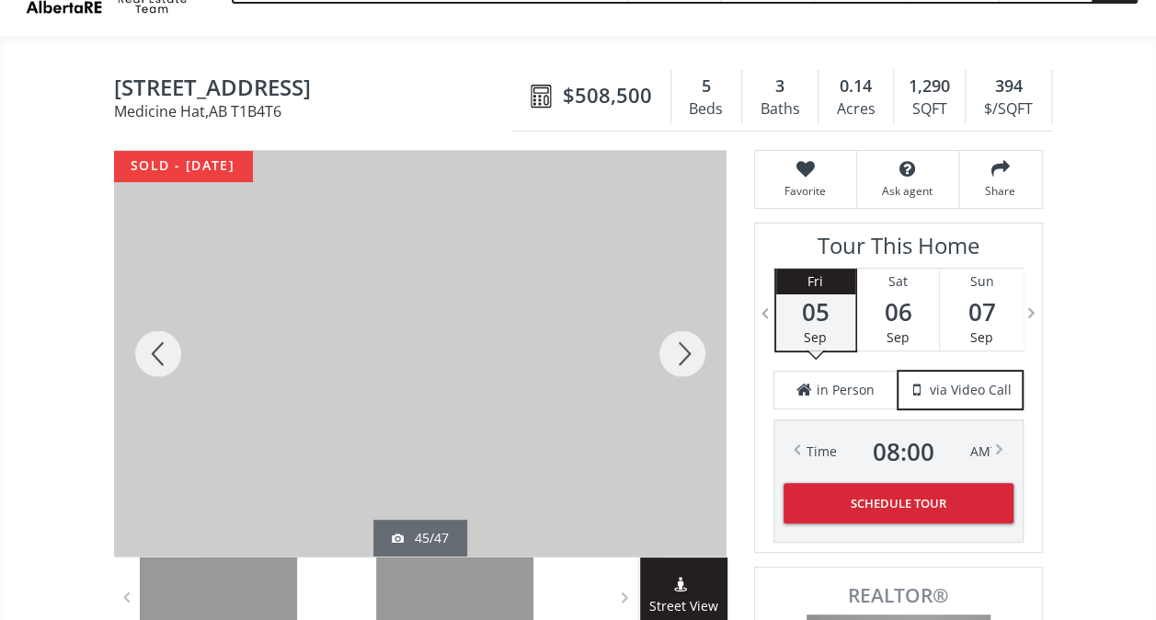
click at [151, 352] on div at bounding box center [158, 354] width 88 height 406
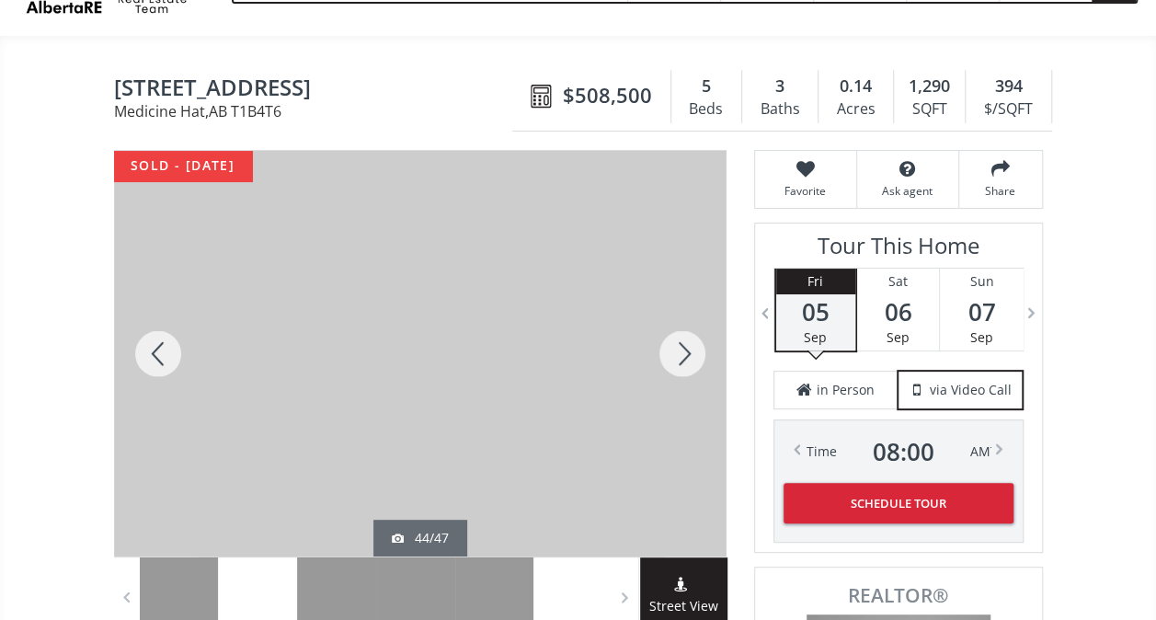
click at [151, 352] on div at bounding box center [158, 354] width 88 height 406
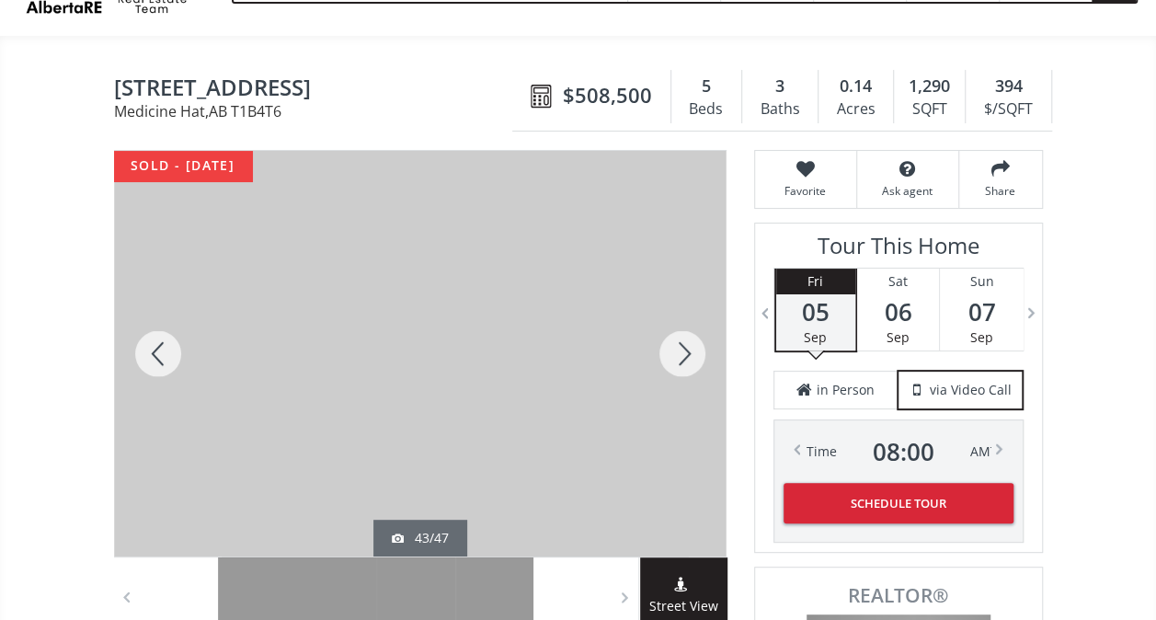
click at [151, 352] on div at bounding box center [158, 354] width 88 height 406
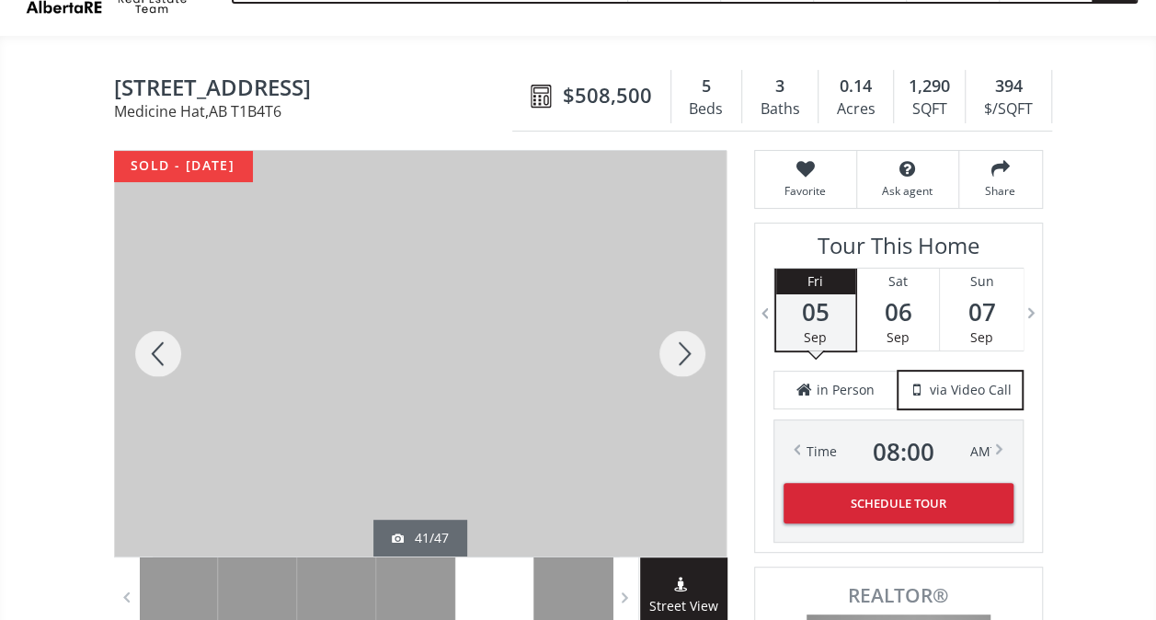
click at [151, 352] on div at bounding box center [158, 354] width 88 height 406
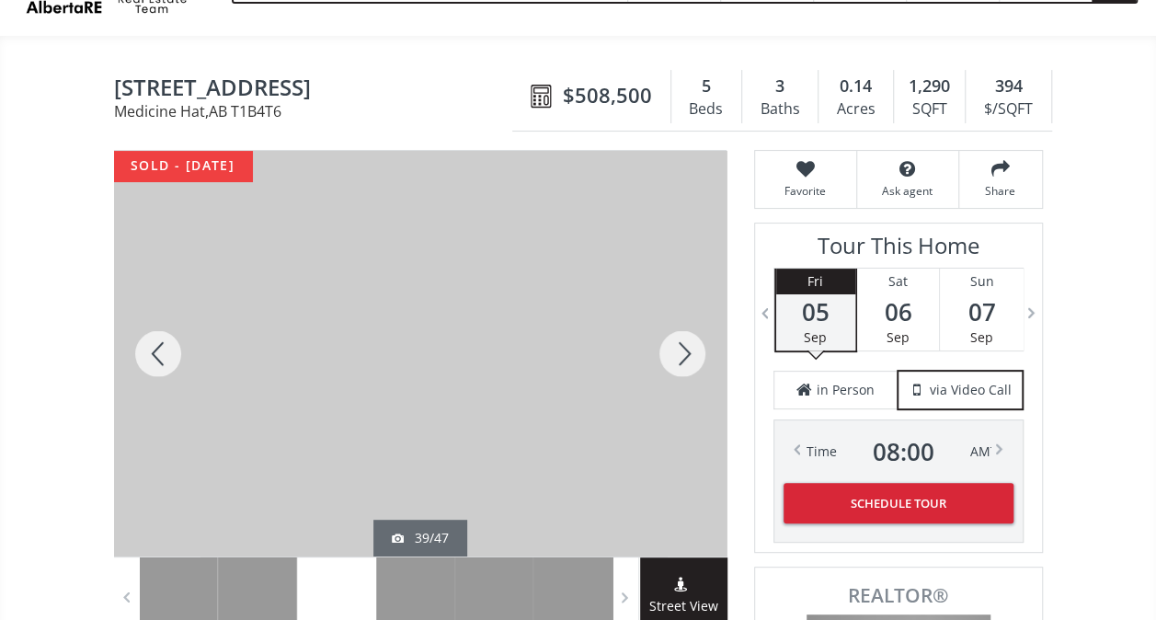
click at [151, 352] on div at bounding box center [158, 354] width 88 height 406
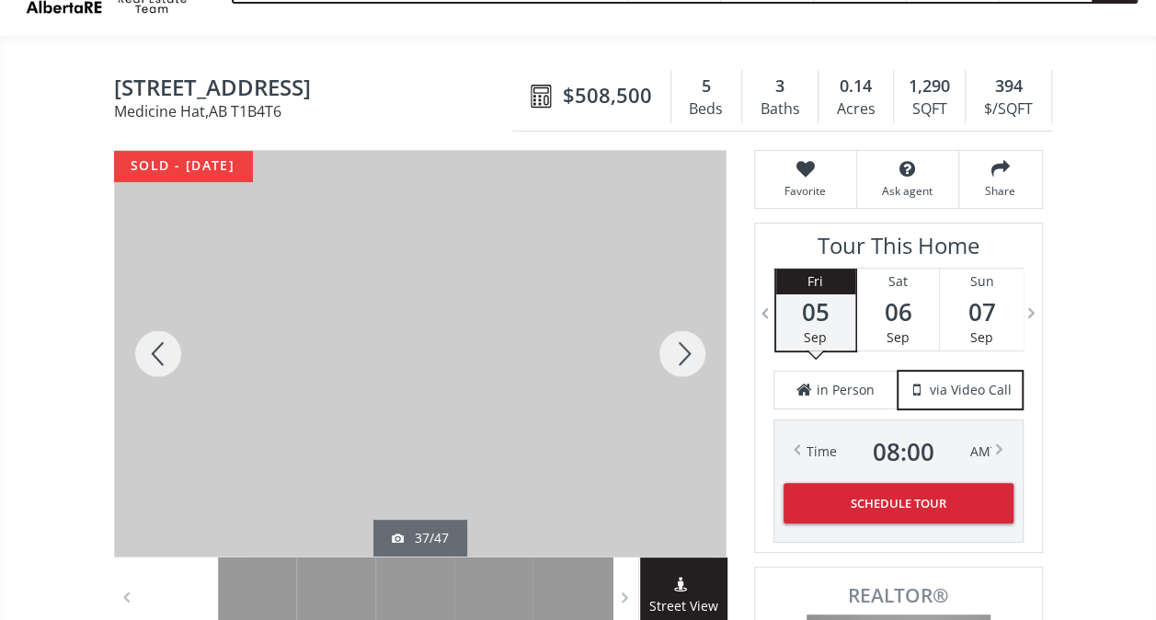
click at [704, 351] on div at bounding box center [682, 354] width 88 height 406
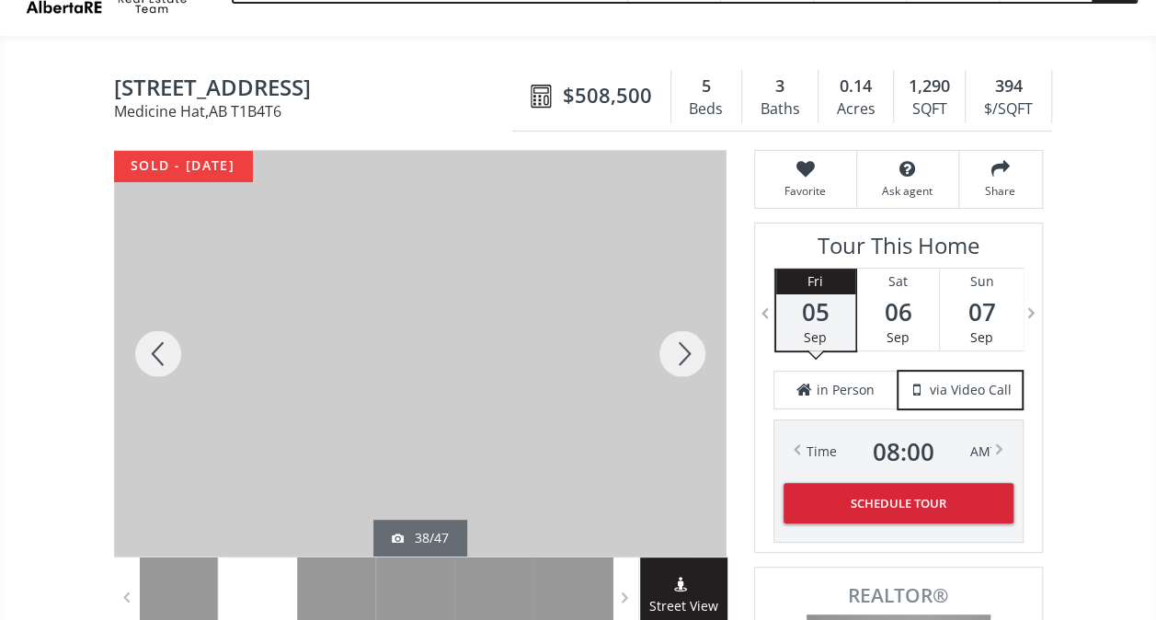
click at [169, 357] on div at bounding box center [158, 354] width 88 height 406
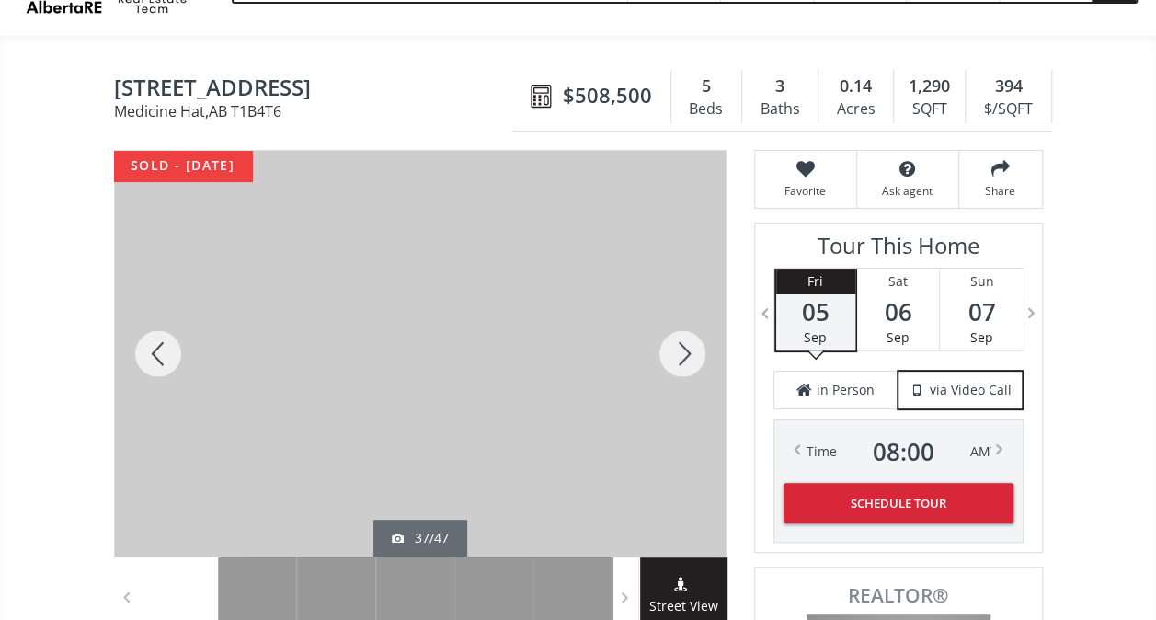
click at [169, 357] on div at bounding box center [158, 354] width 88 height 406
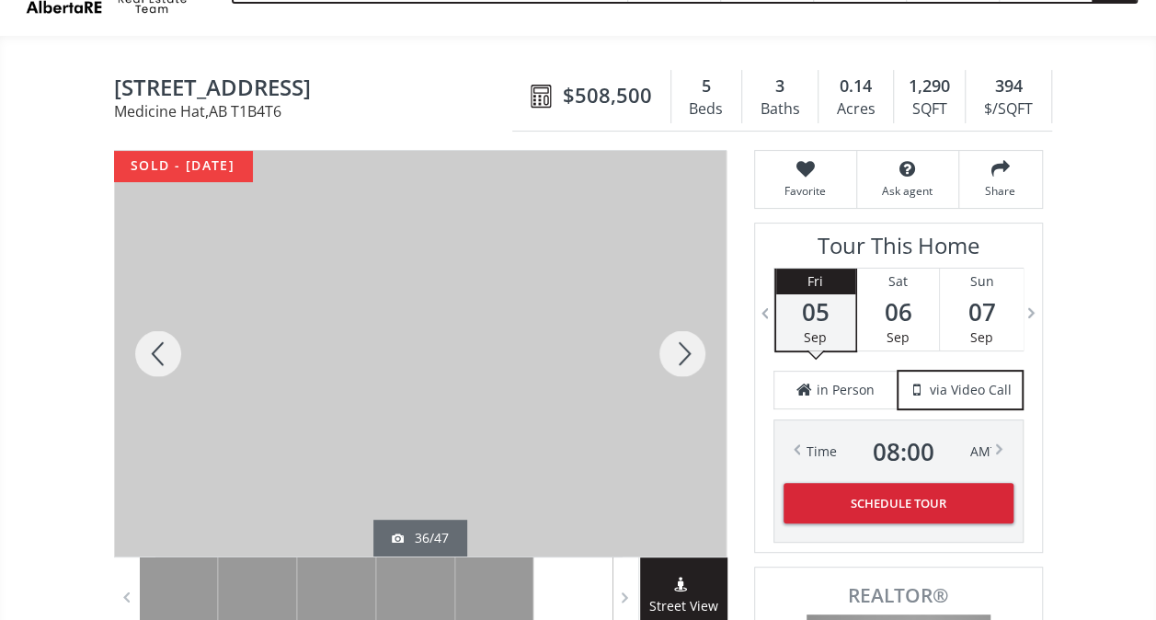
click at [169, 357] on div at bounding box center [158, 354] width 88 height 406
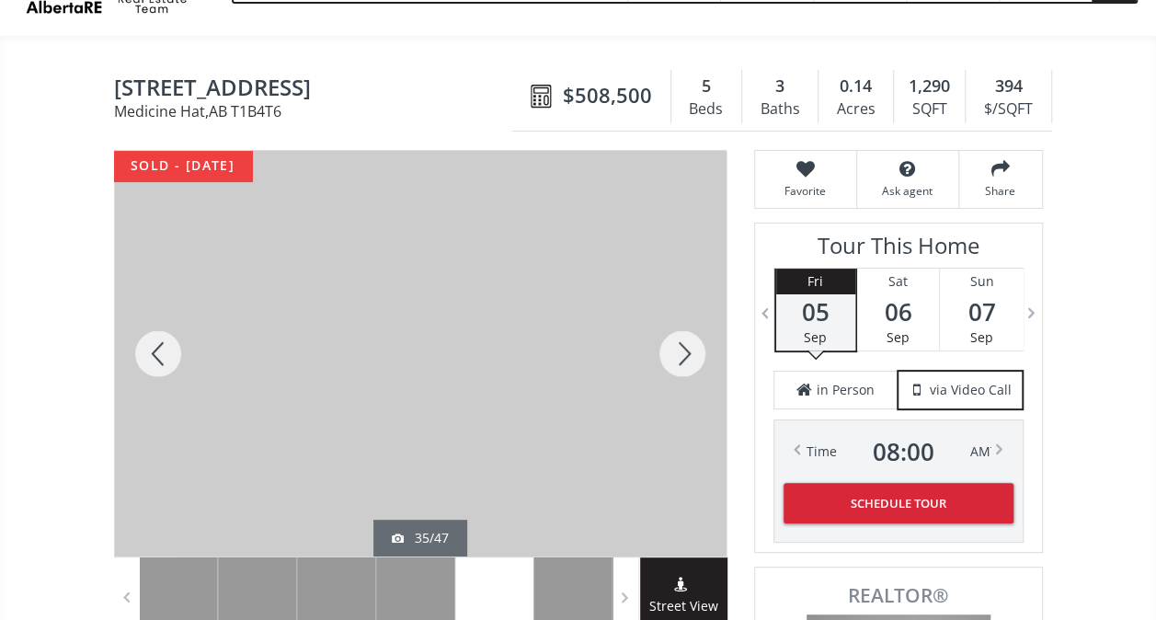
click at [169, 357] on div at bounding box center [158, 354] width 88 height 406
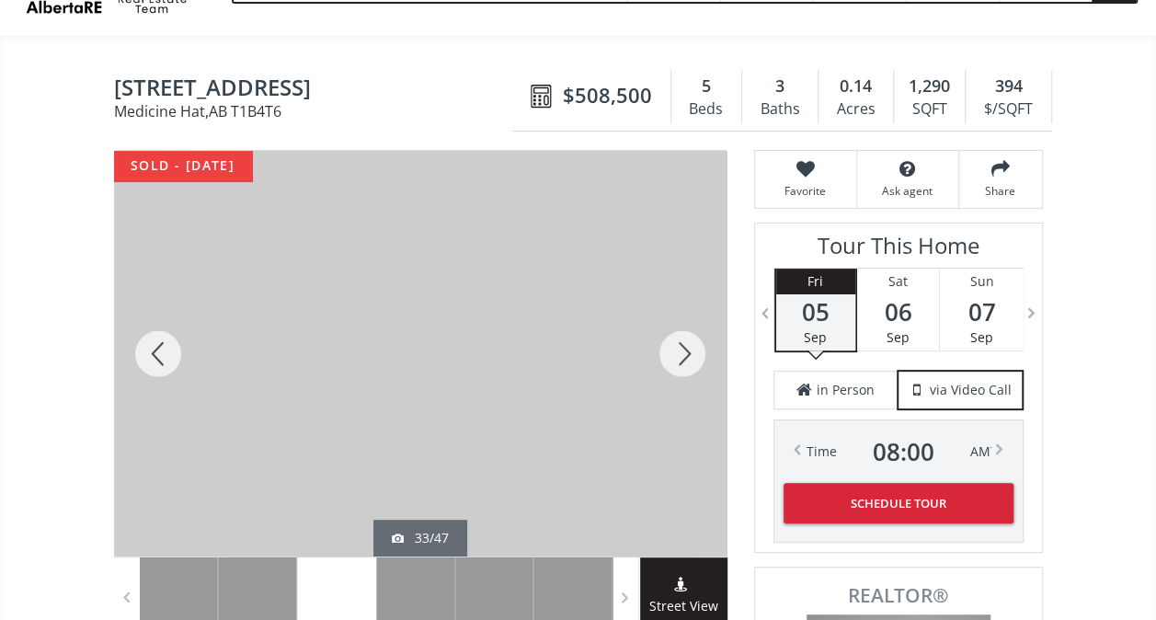
click at [169, 357] on div at bounding box center [158, 354] width 88 height 406
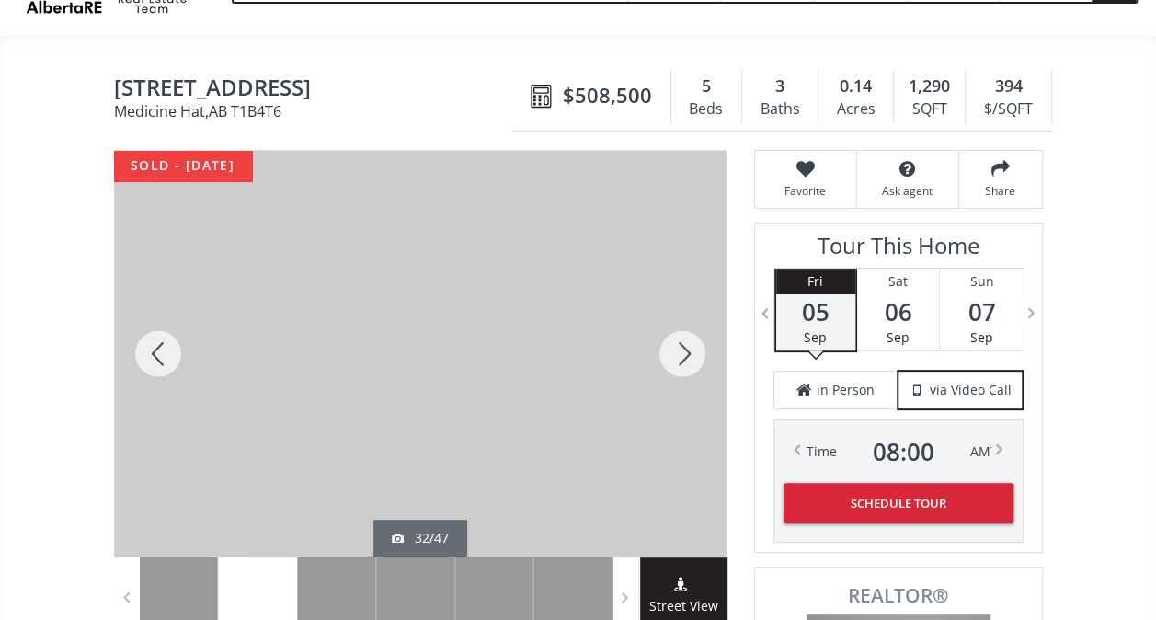
click at [169, 357] on div at bounding box center [158, 354] width 88 height 406
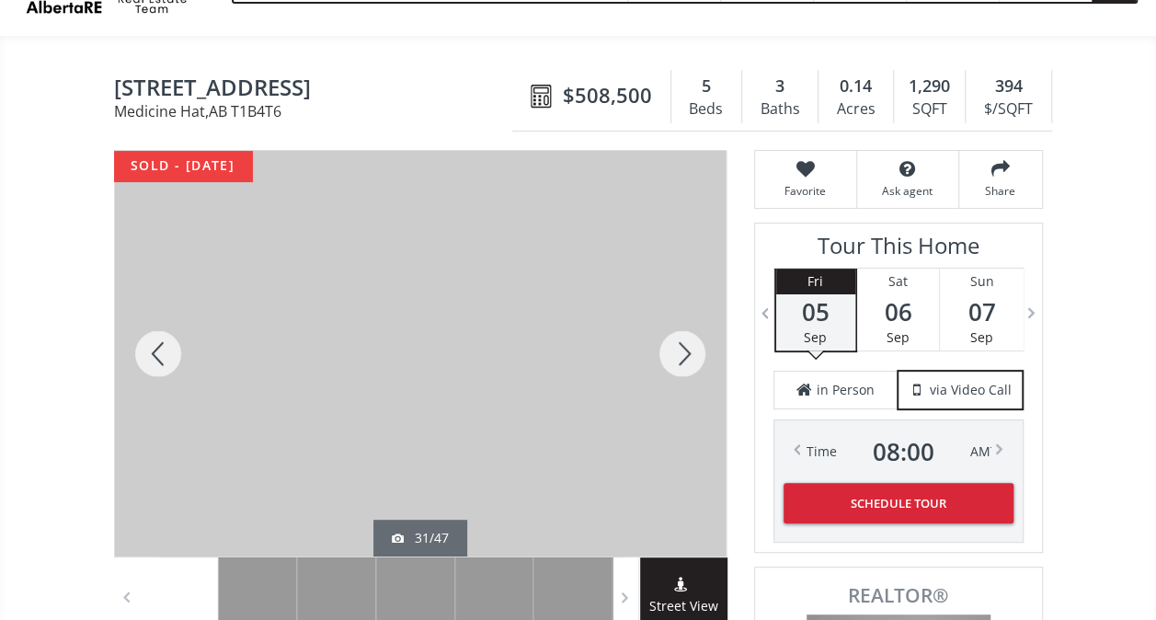
click at [169, 357] on div at bounding box center [158, 354] width 88 height 406
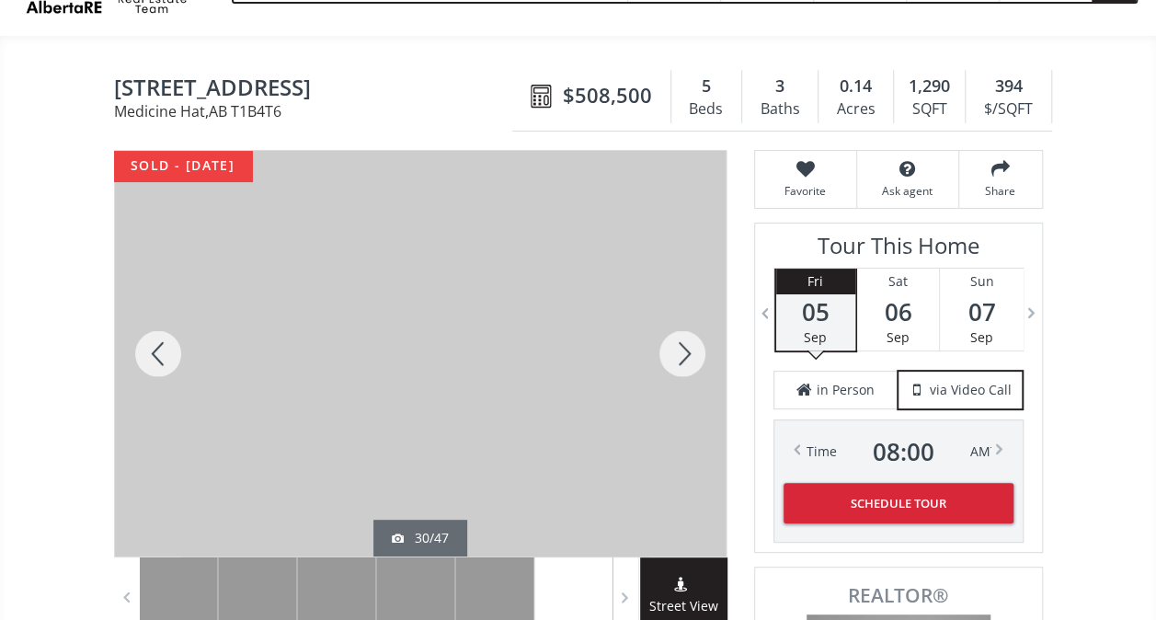
click at [169, 357] on div at bounding box center [158, 354] width 88 height 406
